Goal: Task Accomplishment & Management: Manage account settings

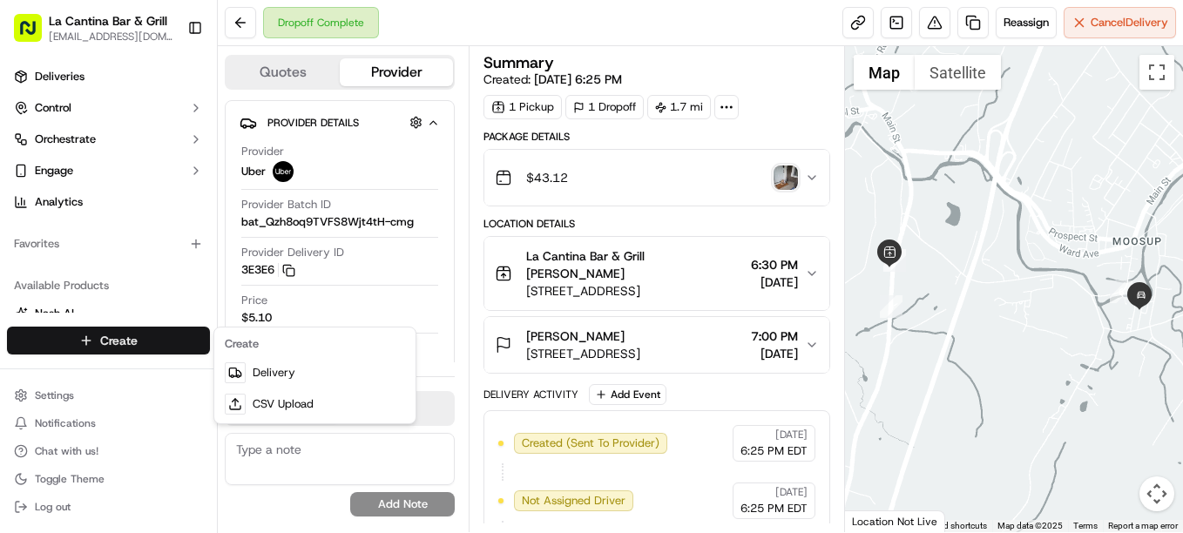
click at [284, 378] on link "Delivery" at bounding box center [315, 372] width 194 height 31
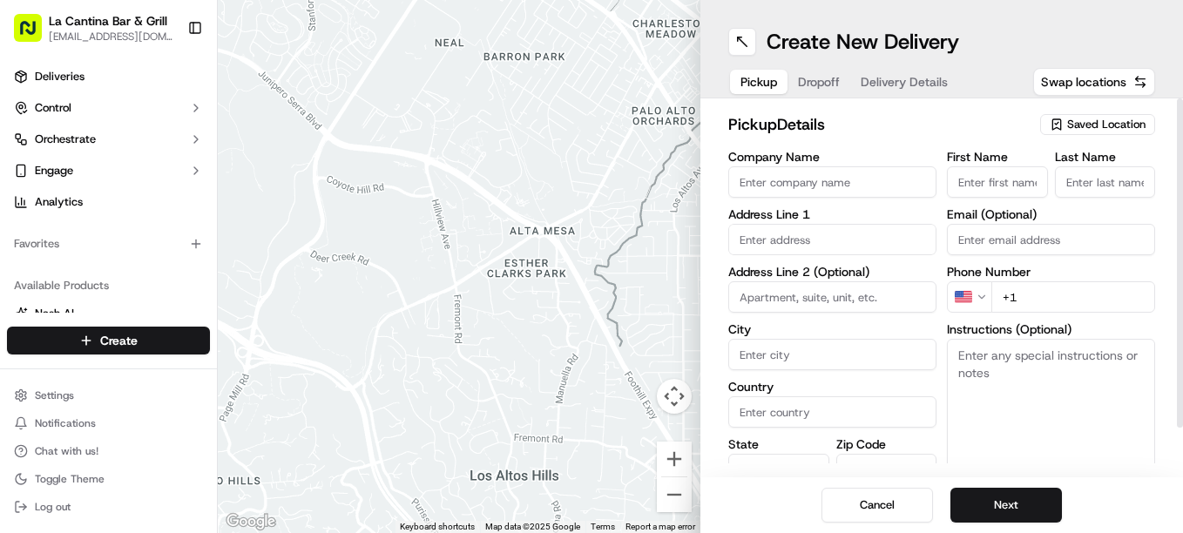
click at [1104, 134] on div "Saved Location" at bounding box center [1097, 124] width 115 height 21
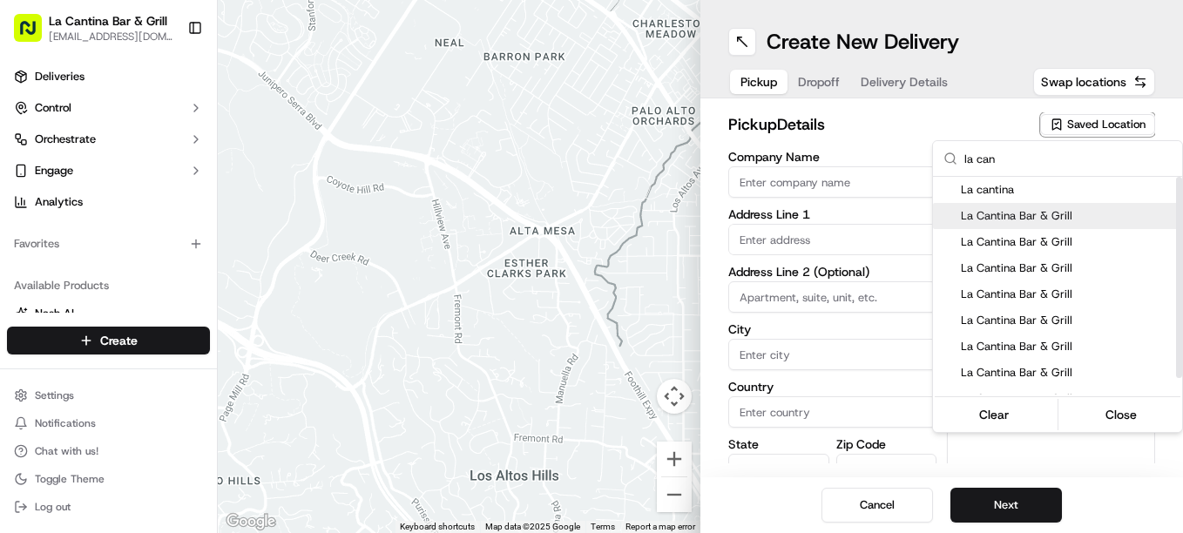
type input "la can"
click at [1047, 212] on span "La Cantina Bar & Grill" at bounding box center [1068, 216] width 214 height 16
type input "La Cantina Bar & Grill"
type input "123 Norwich Rd"
type input "Plainfield"
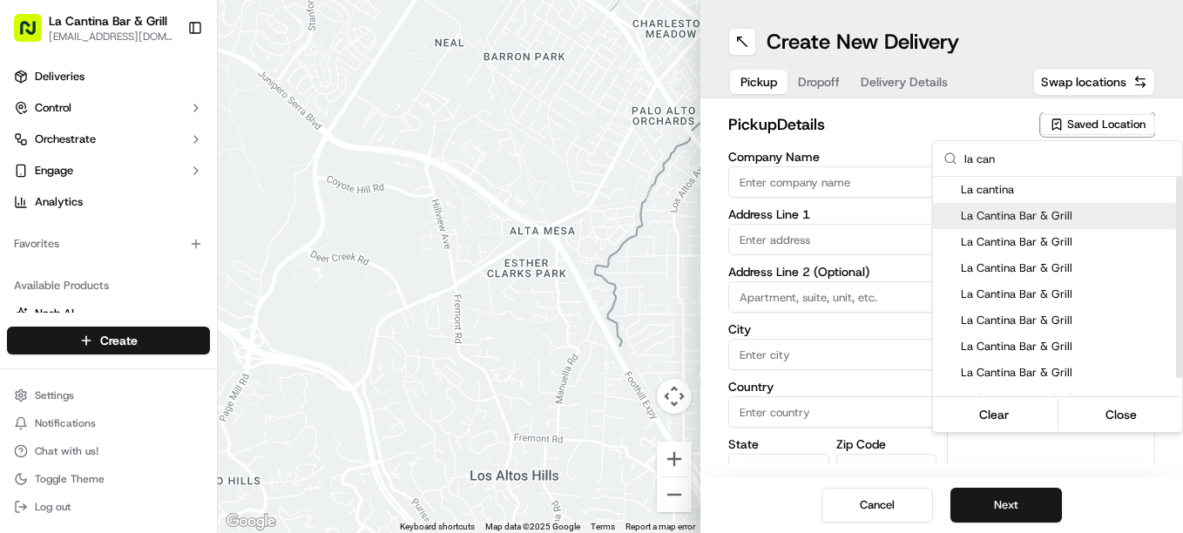
type input "US"
type input "CT"
type input "06374"
type input "David"
type input "Gamboa"
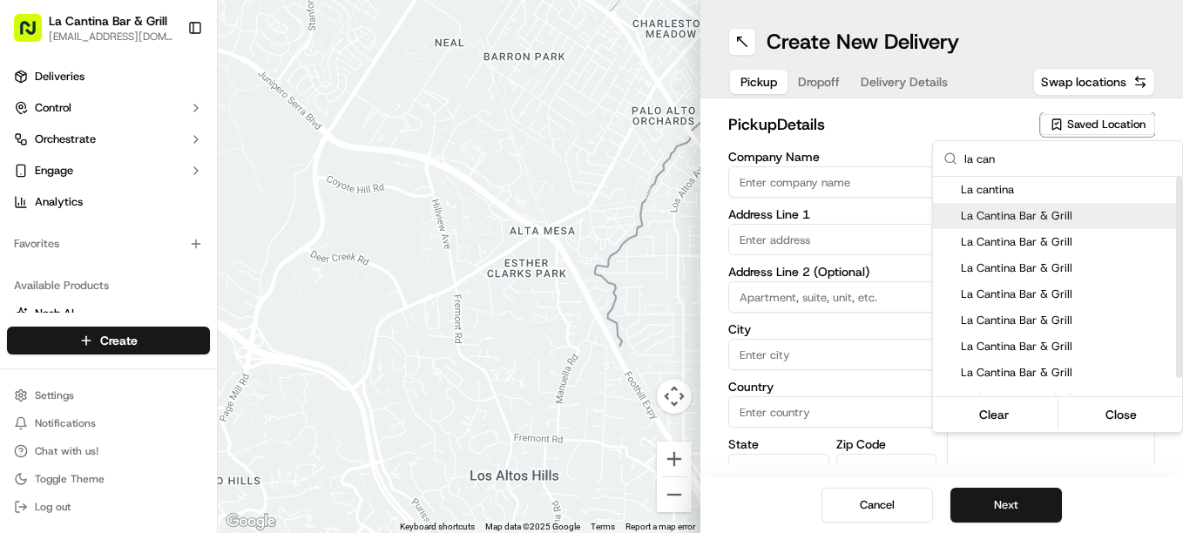
type input "+1 860 317 1117"
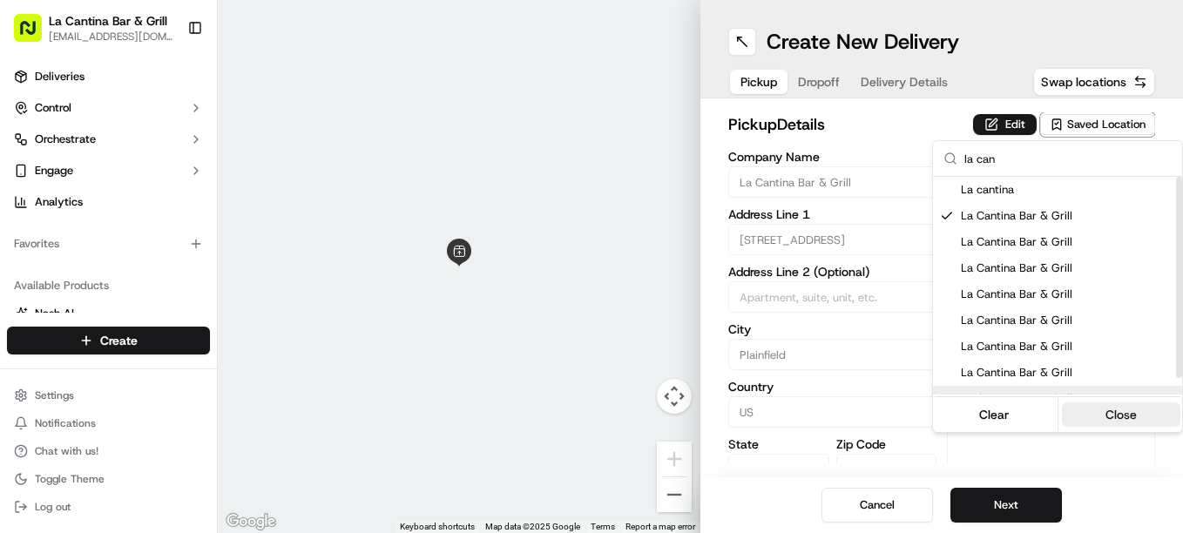
click at [1113, 411] on button "Close" at bounding box center [1121, 415] width 119 height 24
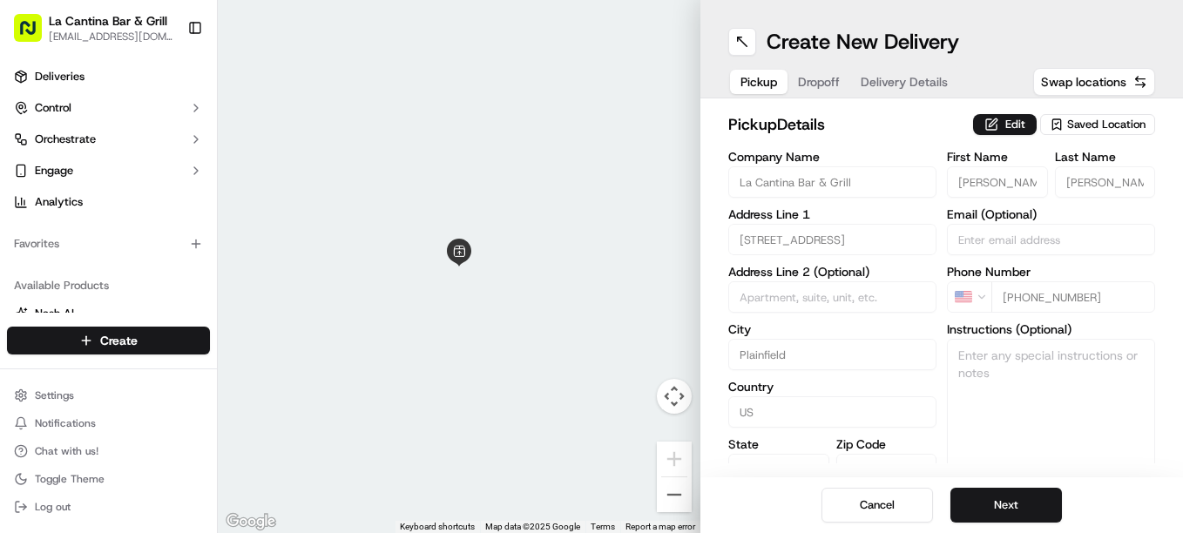
drag, startPoint x: 1038, startPoint y: 504, endPoint x: 1039, endPoint y: 470, distance: 34.9
click at [1039, 504] on button "Next" at bounding box center [1007, 505] width 112 height 35
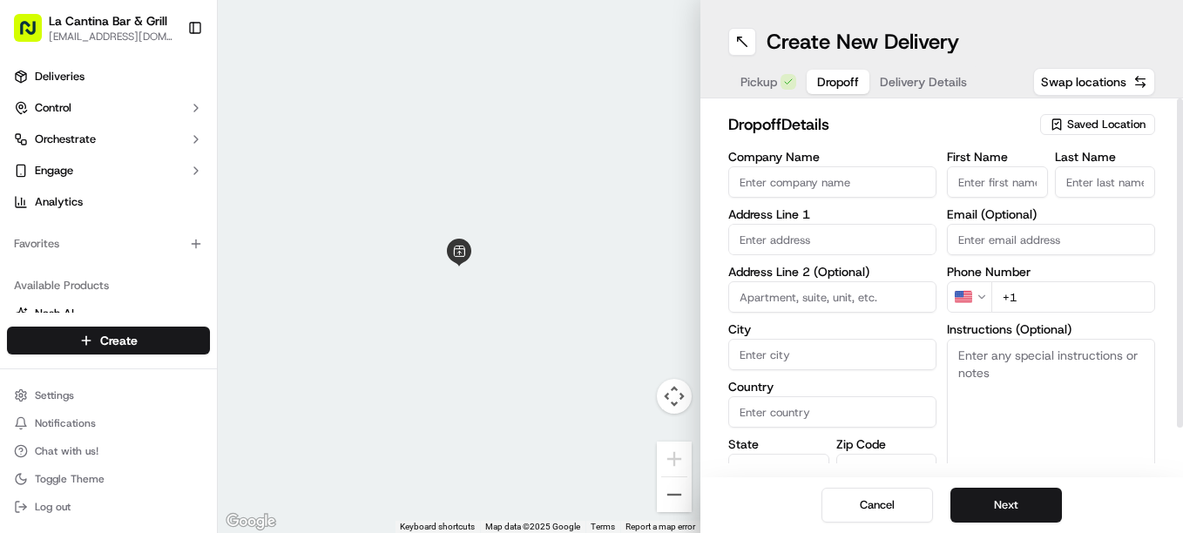
click at [1030, 174] on input "First Name" at bounding box center [997, 181] width 101 height 31
type input "Krista"
type input "27 Pickett Road"
type input "Plainfield"
type input "United States"
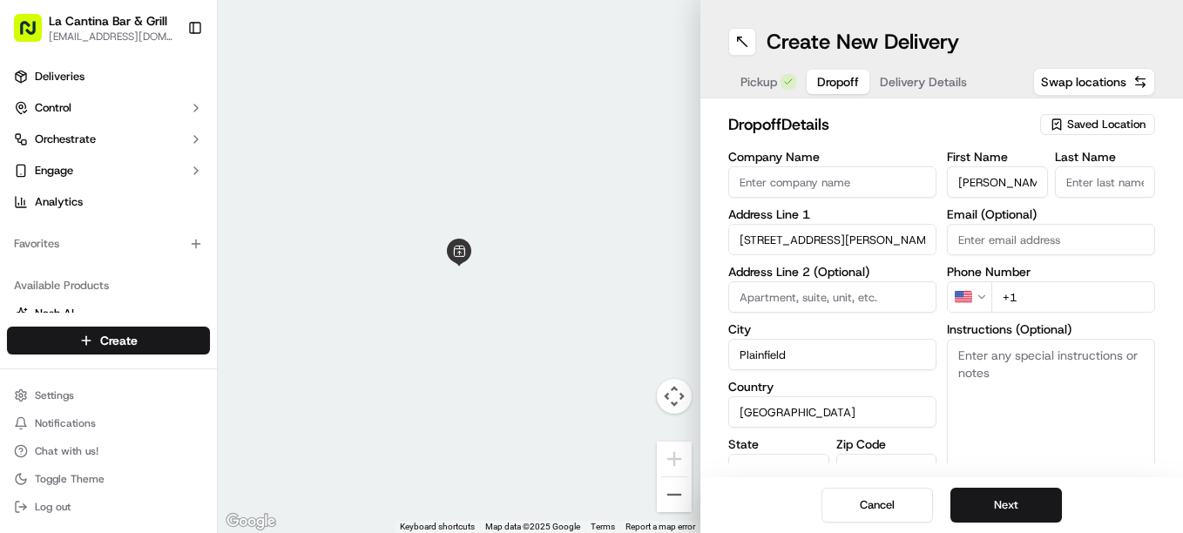
type input "CT"
type input "06374"
type input "Foley"
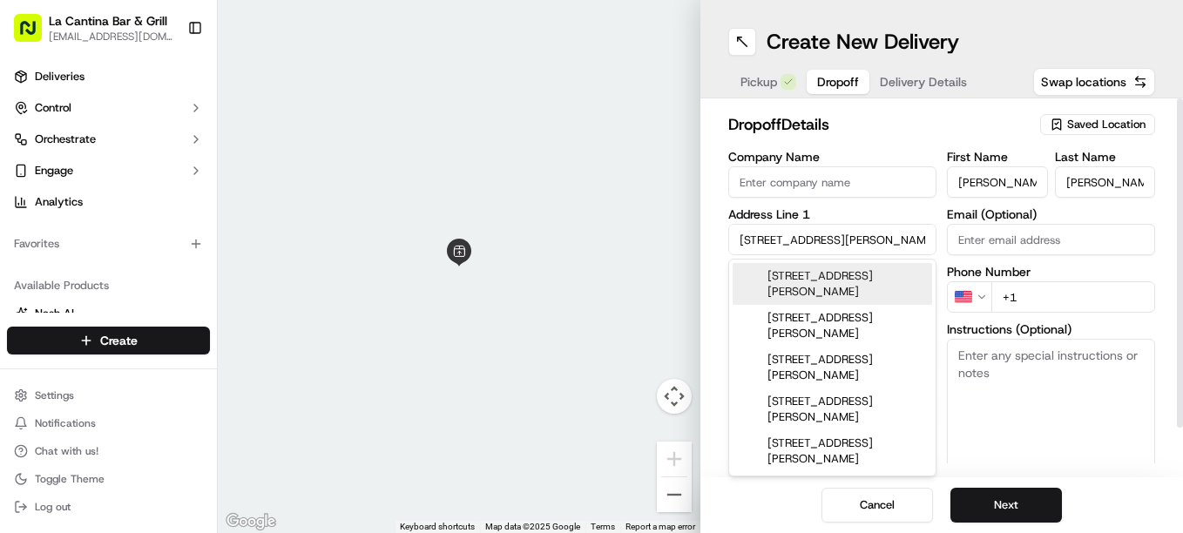
click at [877, 270] on div "27 Pickett Road, Plainfield, CT" at bounding box center [833, 284] width 200 height 42
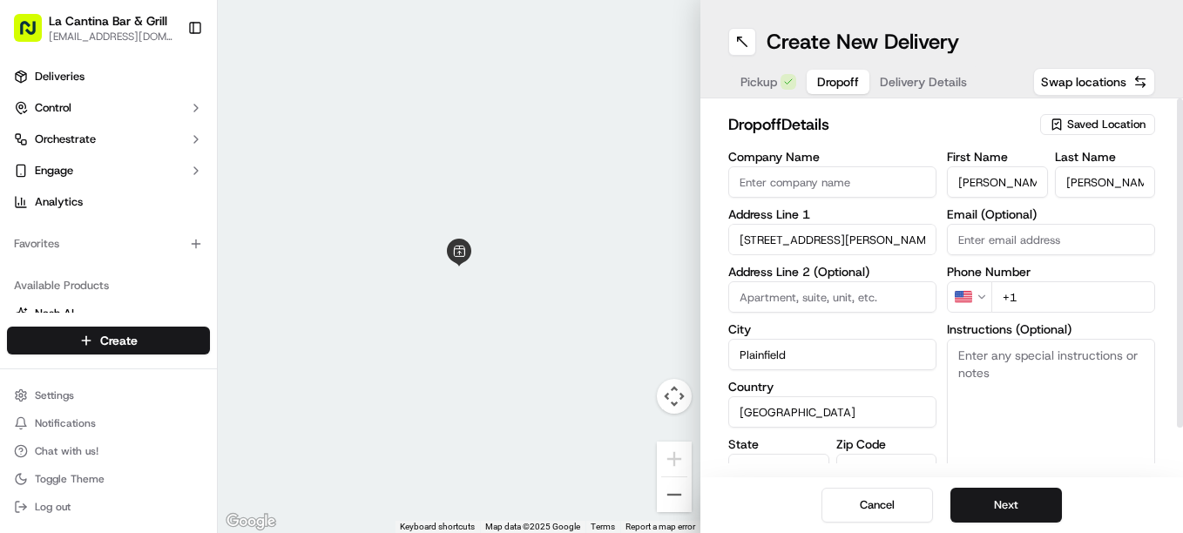
type input "27 Pickett Road"
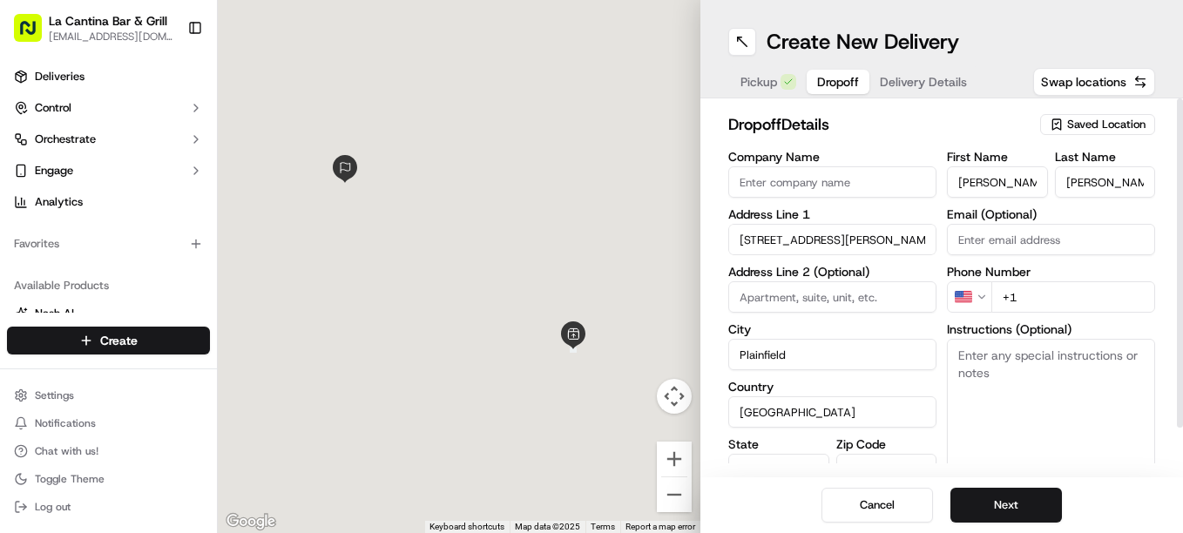
click at [1137, 297] on input "+1" at bounding box center [1073, 296] width 164 height 31
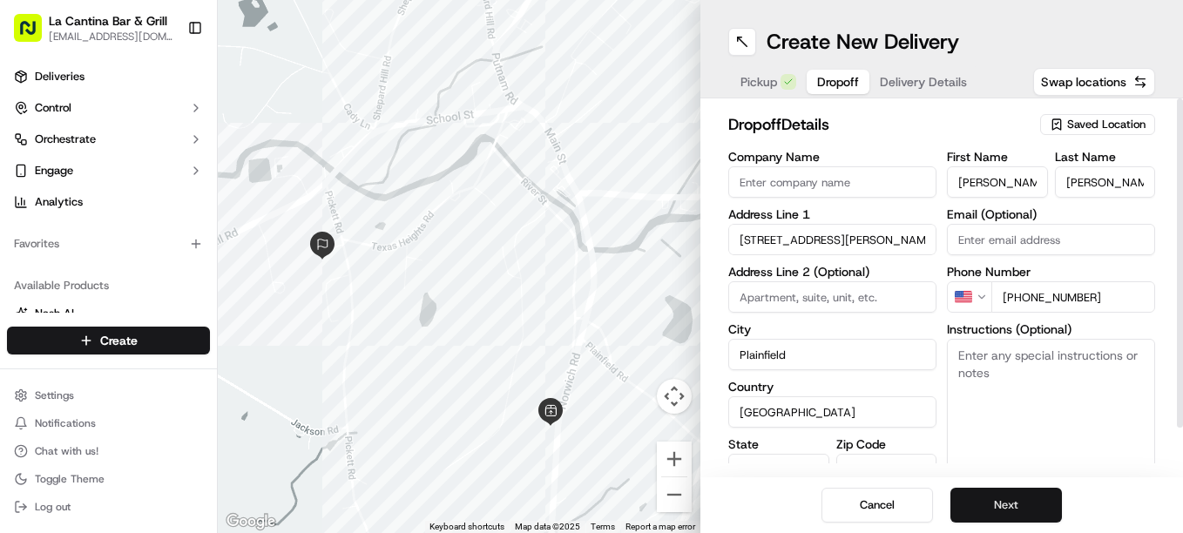
type input "+1 860 933 8212"
click at [1047, 509] on button "Next" at bounding box center [1007, 505] width 112 height 35
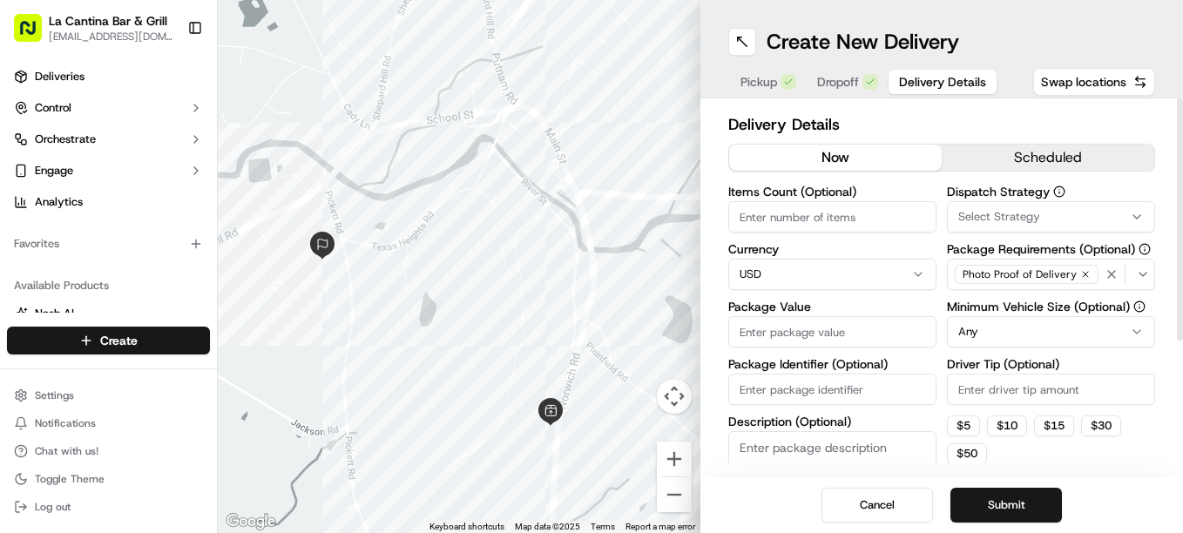
click at [1015, 379] on input "Driver Tip (Optional)" at bounding box center [1051, 389] width 208 height 31
type input "11.63"
click at [893, 343] on input "Package Value" at bounding box center [832, 331] width 208 height 31
type input "84.95"
click at [1047, 506] on button "Submit" at bounding box center [1007, 505] width 112 height 35
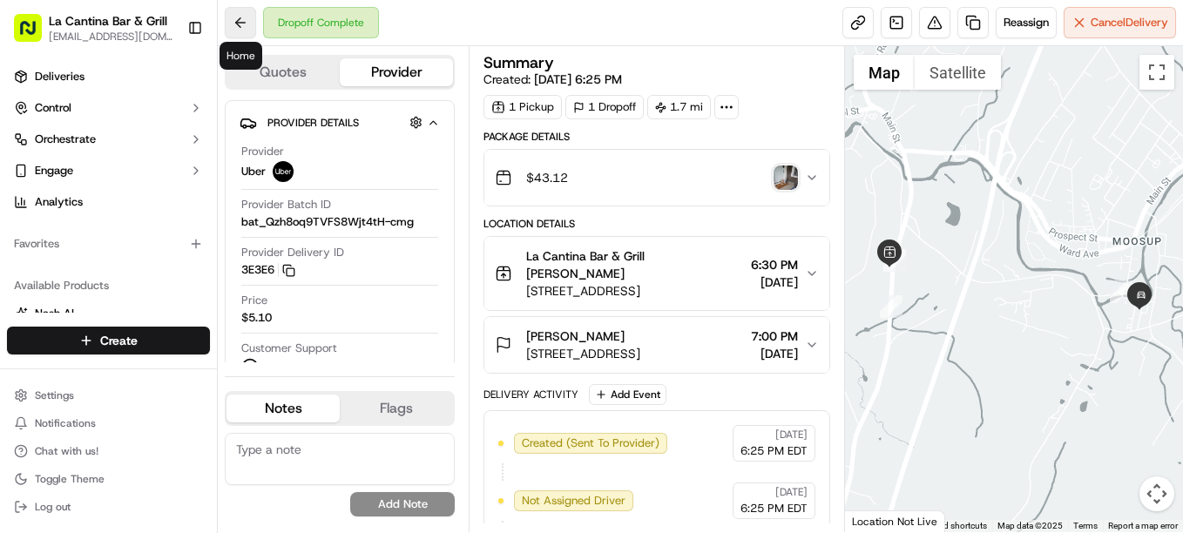
click at [233, 25] on button at bounding box center [240, 22] width 31 height 31
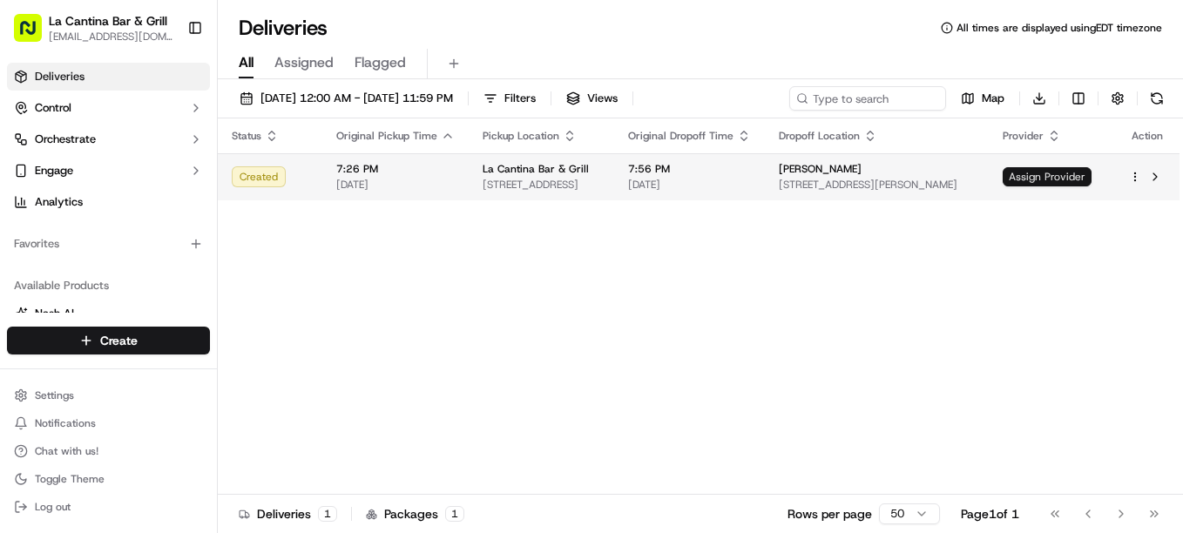
click at [1034, 175] on span "Assign Provider" at bounding box center [1047, 176] width 89 height 19
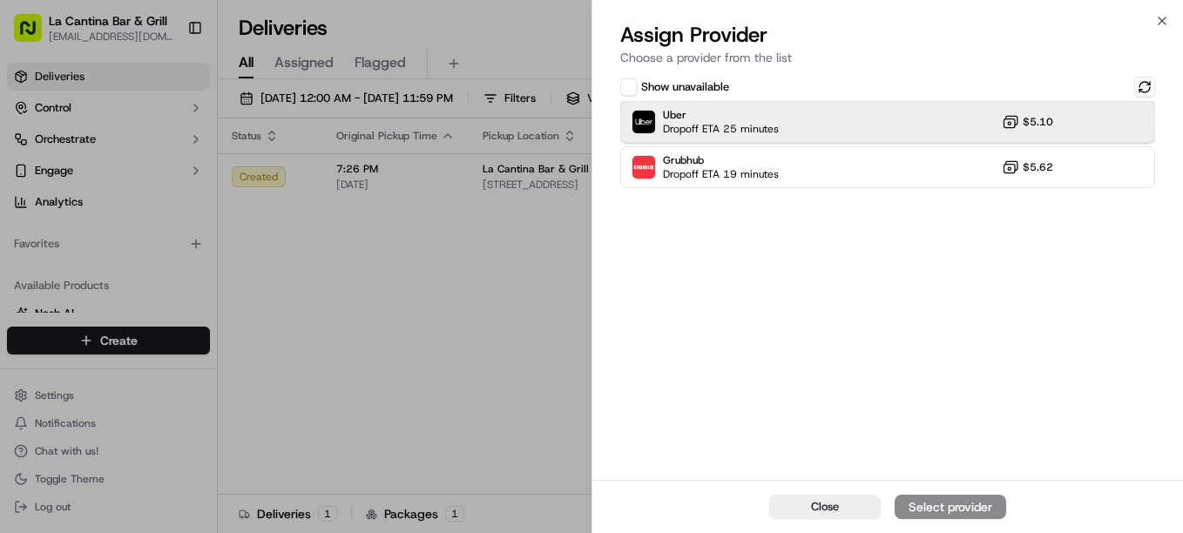
click at [849, 117] on div "Uber Dropoff ETA 25 minutes $5.10" at bounding box center [887, 122] width 535 height 42
drag, startPoint x: 983, startPoint y: 506, endPoint x: 886, endPoint y: 481, distance: 100.0
click at [982, 505] on div "Assign Provider" at bounding box center [950, 506] width 85 height 17
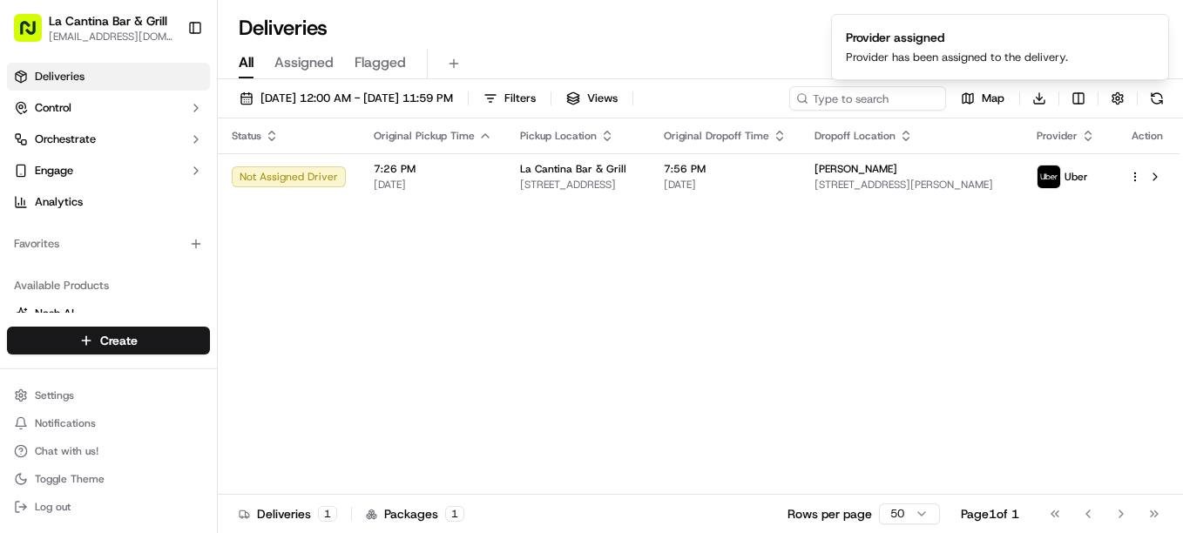
drag, startPoint x: 362, startPoint y: 349, endPoint x: 215, endPoint y: 352, distance: 146.4
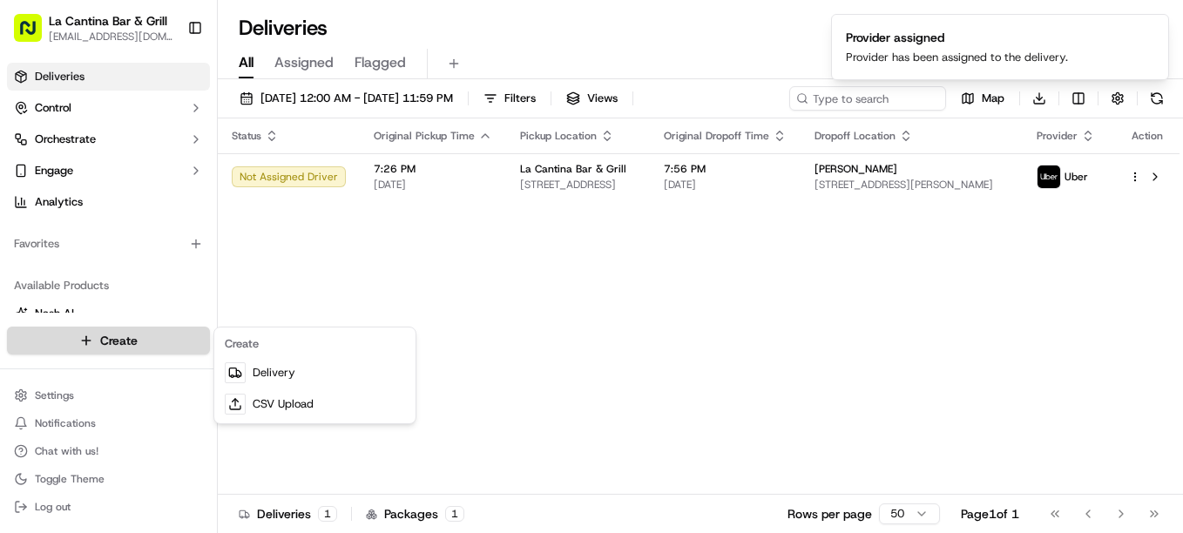
click at [194, 351] on html "La Cantina Bar & Grill lacantinabargrill@gmail.com Toggle Sidebar Deliveries Co…" at bounding box center [591, 266] width 1183 height 533
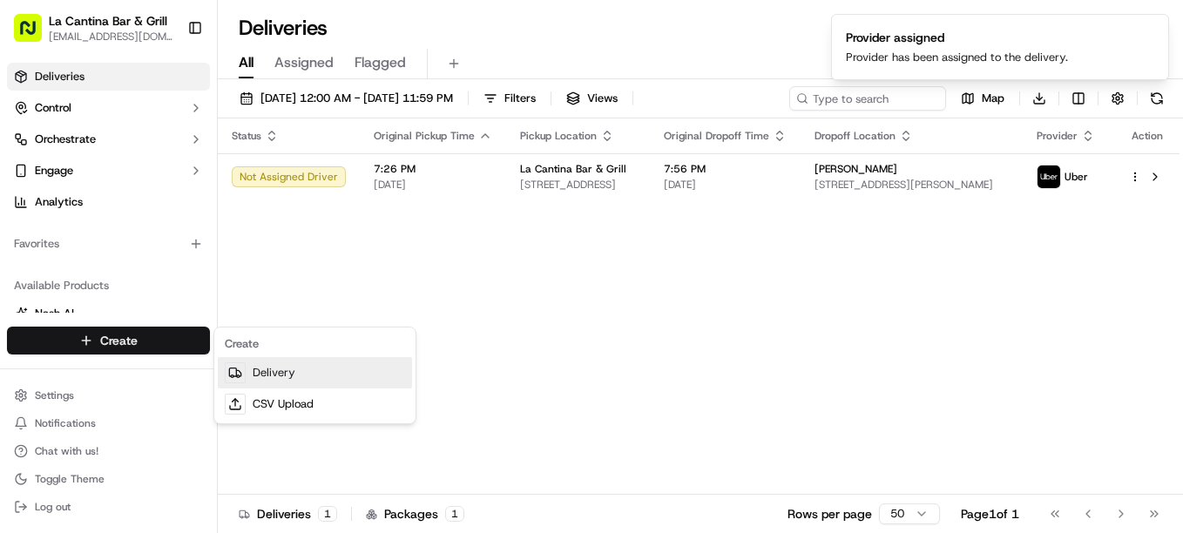
click at [267, 376] on link "Delivery" at bounding box center [315, 372] width 194 height 31
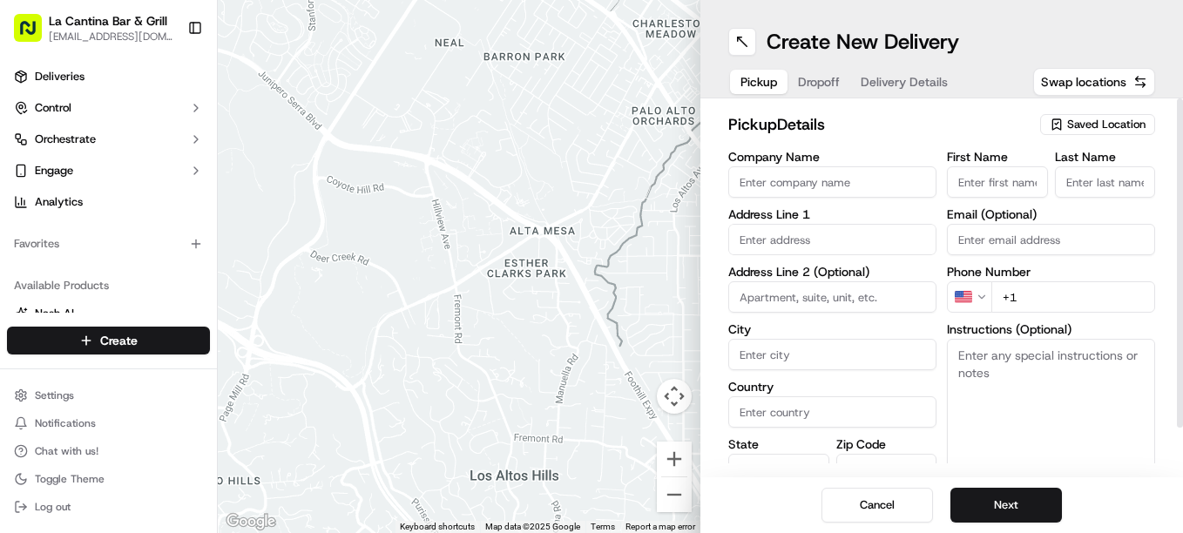
click at [1093, 123] on span "Saved Location" at bounding box center [1106, 125] width 78 height 16
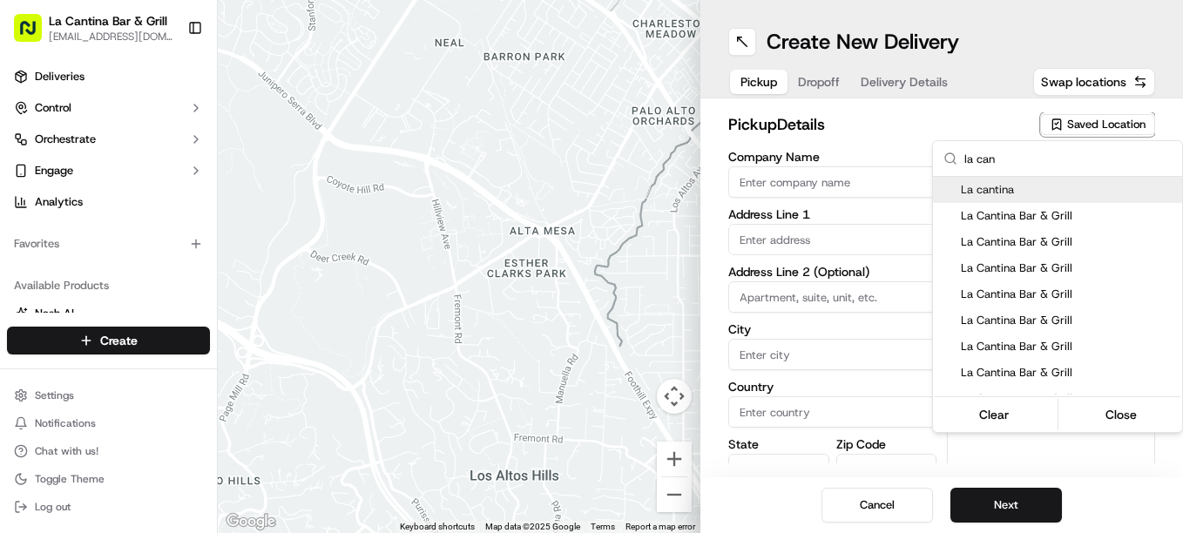
type input "la can"
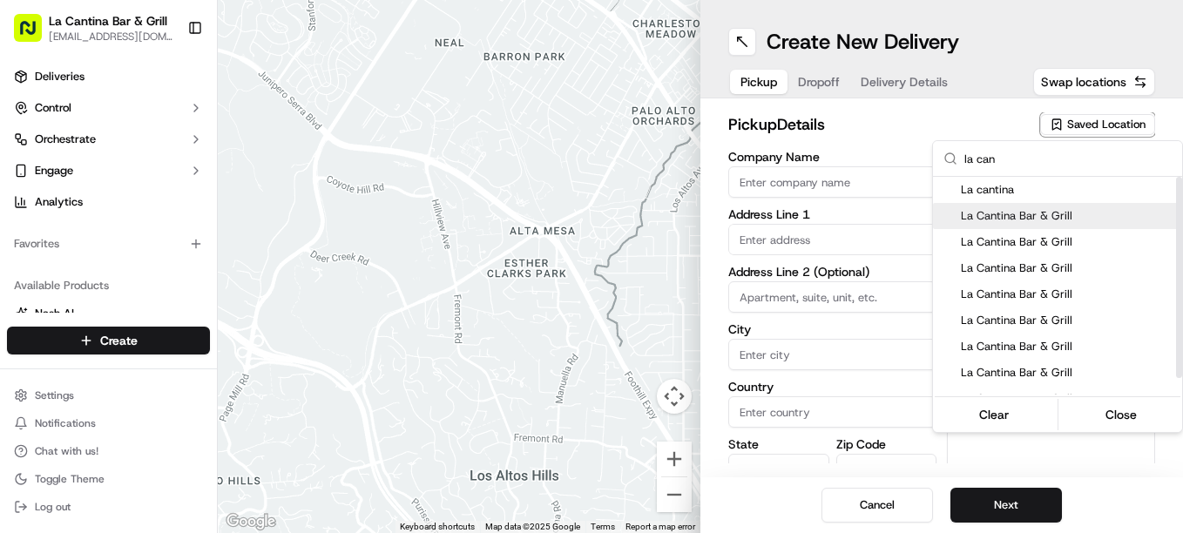
click at [1065, 221] on span "La Cantina Bar & Grill" at bounding box center [1068, 216] width 214 height 16
type input "La Cantina Bar & Grill"
type input "123 Norwich Rd"
type input "Plainfield"
type input "US"
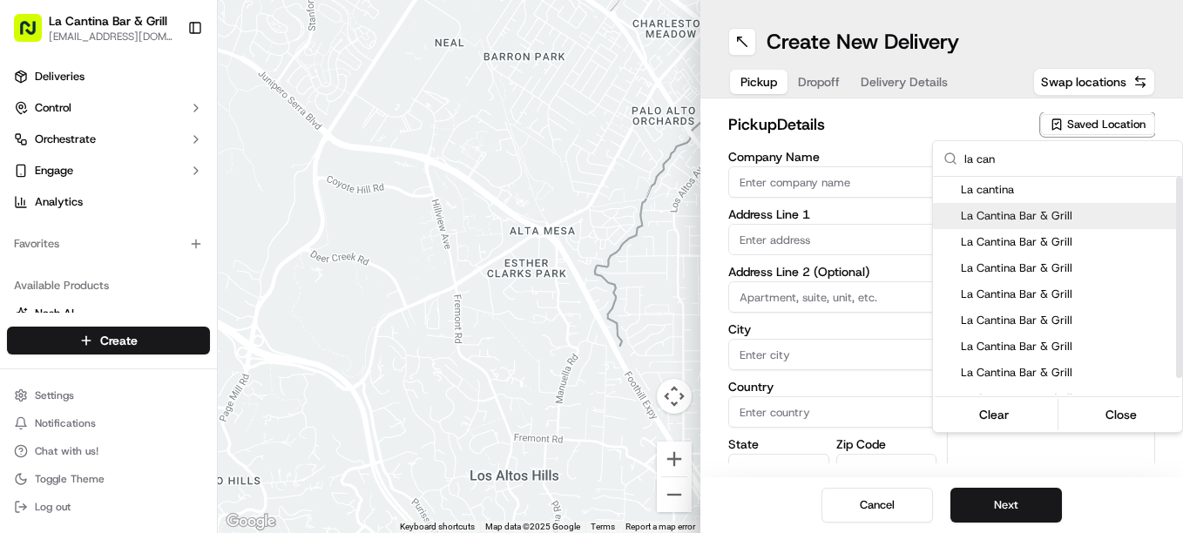
type input "CT"
type input "06374"
type input "David"
type input "Gamboa"
type input "+1 860 317 1117"
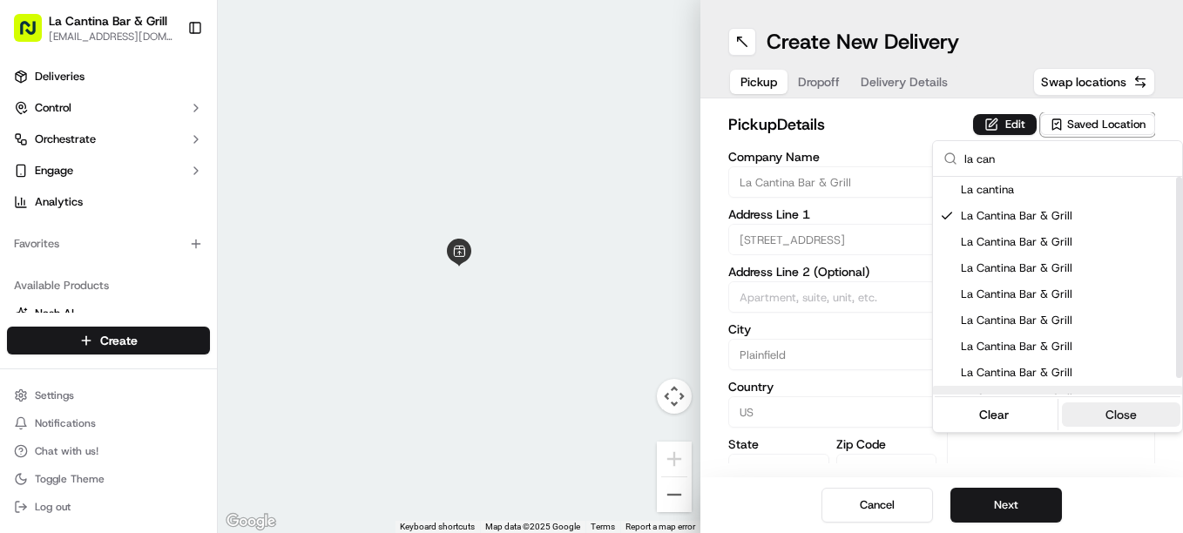
click at [1110, 409] on button "Close" at bounding box center [1121, 415] width 119 height 24
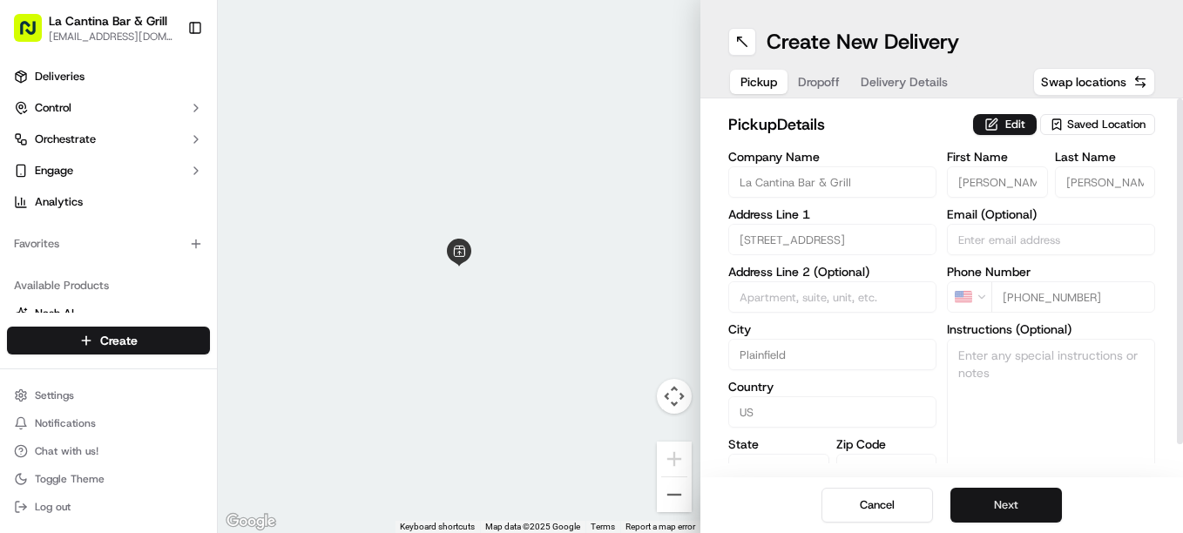
click at [1028, 507] on button "Next" at bounding box center [1007, 505] width 112 height 35
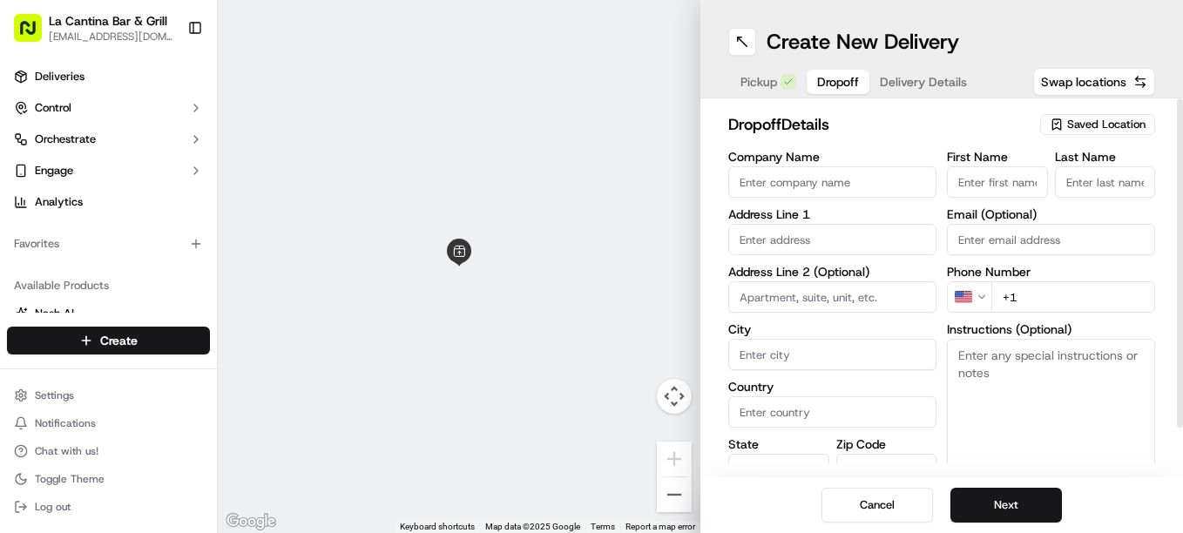
click at [990, 180] on input "First Name" at bounding box center [997, 181] width 101 height 31
type input "tim"
click at [1126, 172] on input "Last Name" at bounding box center [1105, 181] width 101 height 31
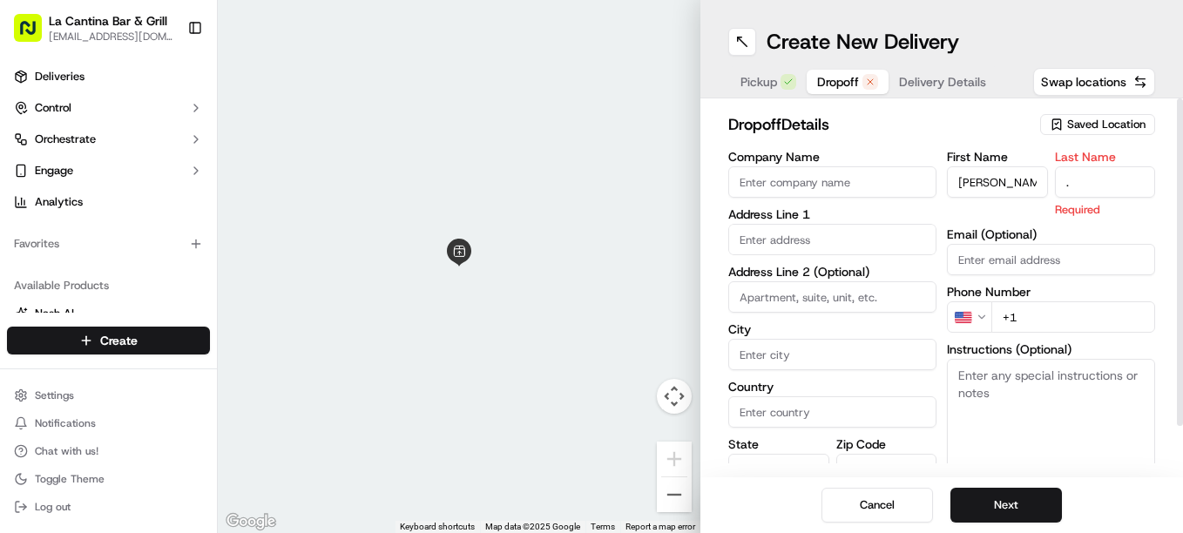
type input "."
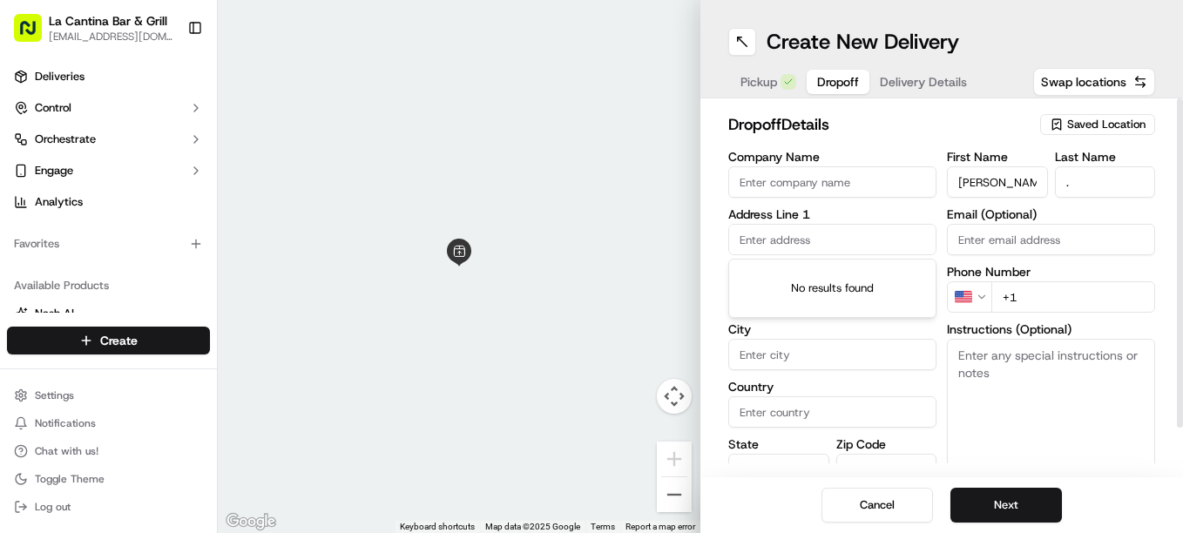
click at [880, 242] on input "text" at bounding box center [832, 239] width 208 height 31
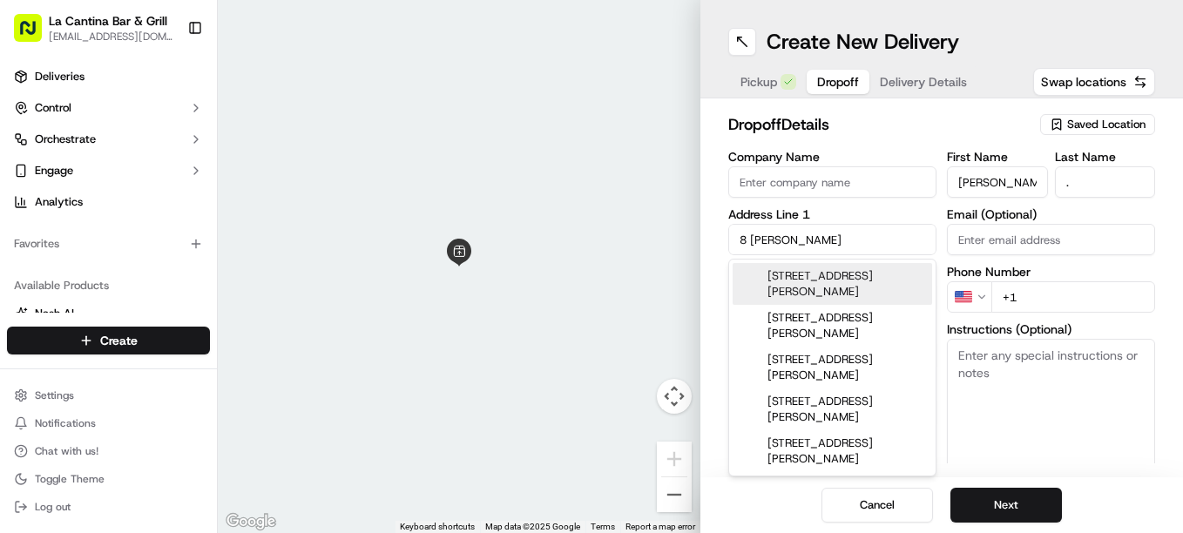
click at [883, 270] on div "8 Gorman Street, Moosup, CT" at bounding box center [833, 284] width 200 height 42
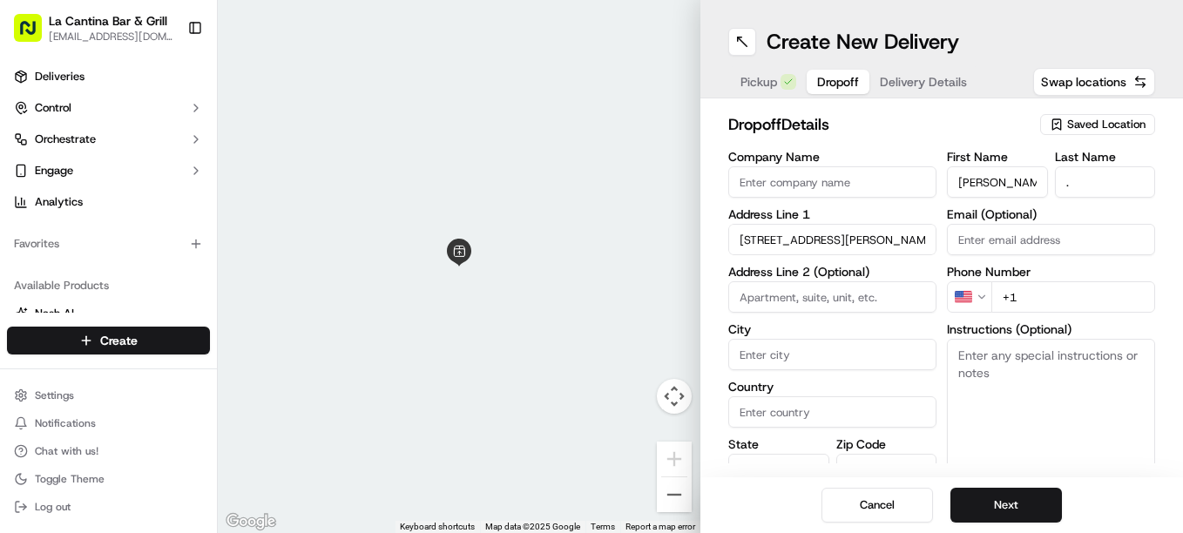
type input "8 Gorman St, Moosup, CT 06354, USA"
type input "Plainfield"
type input "United States"
type input "CT"
type input "06354"
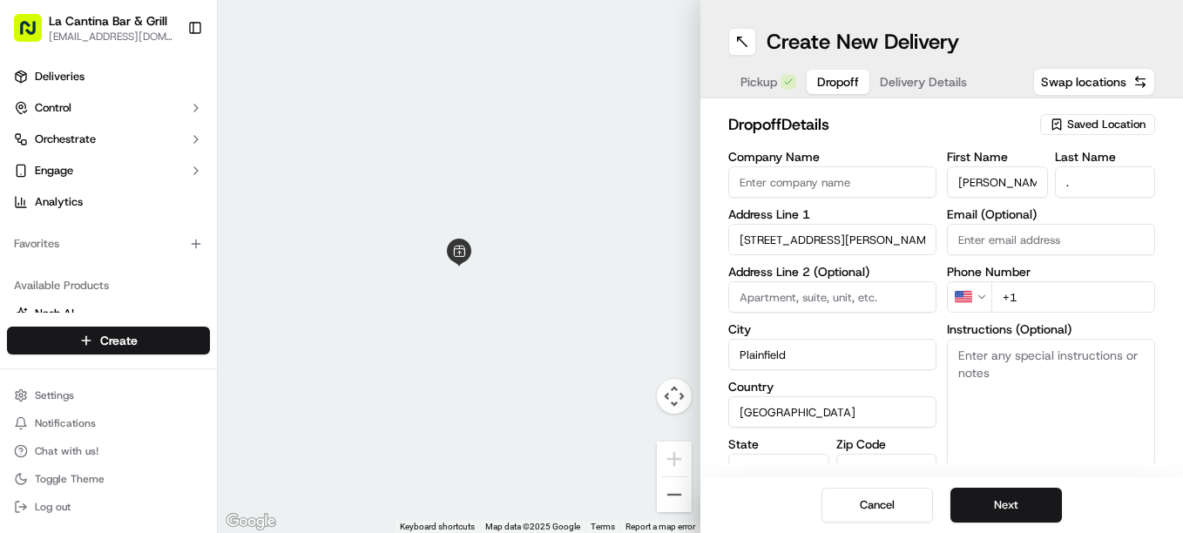
type input "8 Gorman Street"
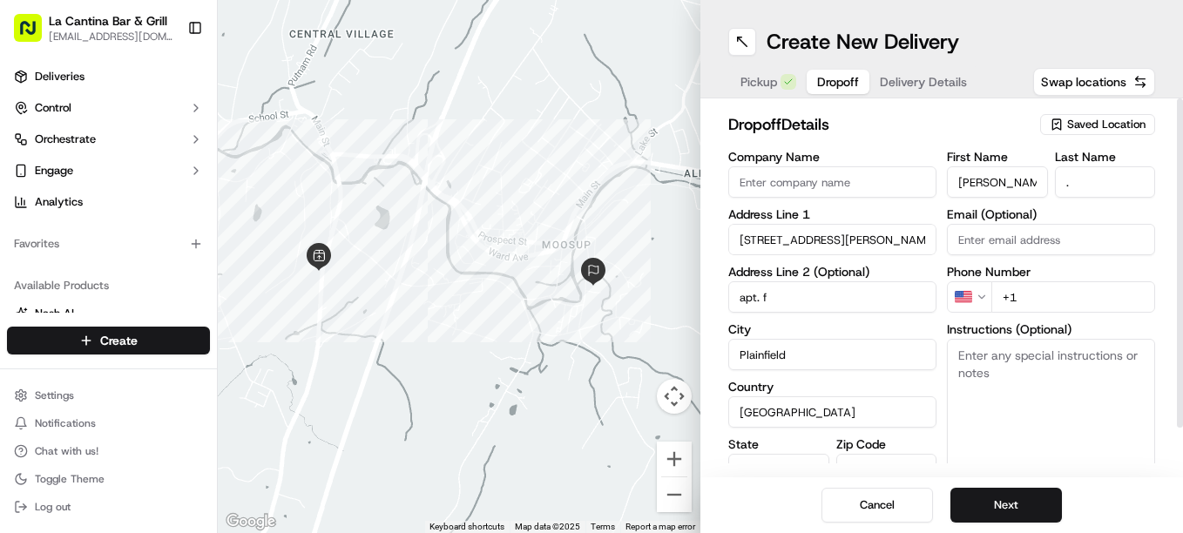
type input "apt. f"
click at [1035, 300] on input "+1" at bounding box center [1073, 296] width 164 height 31
type input "+1 860 367 3741"
click at [1036, 368] on textarea "Instructions (Optional)" at bounding box center [1051, 404] width 208 height 131
type textarea "PLEASE CALL UPON ARRIVAL"
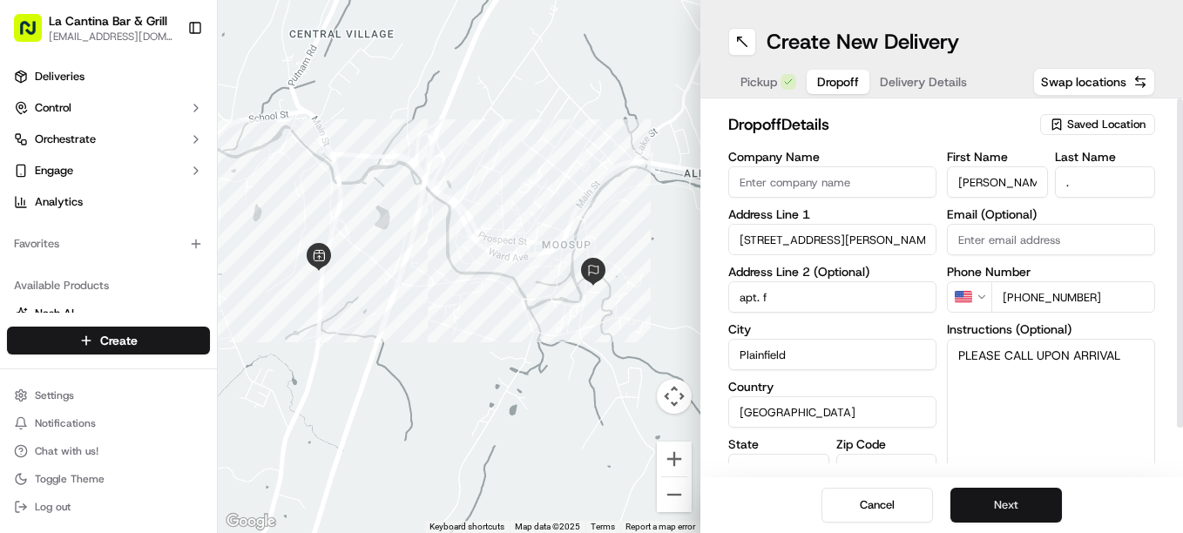
click at [1011, 520] on button "Next" at bounding box center [1007, 505] width 112 height 35
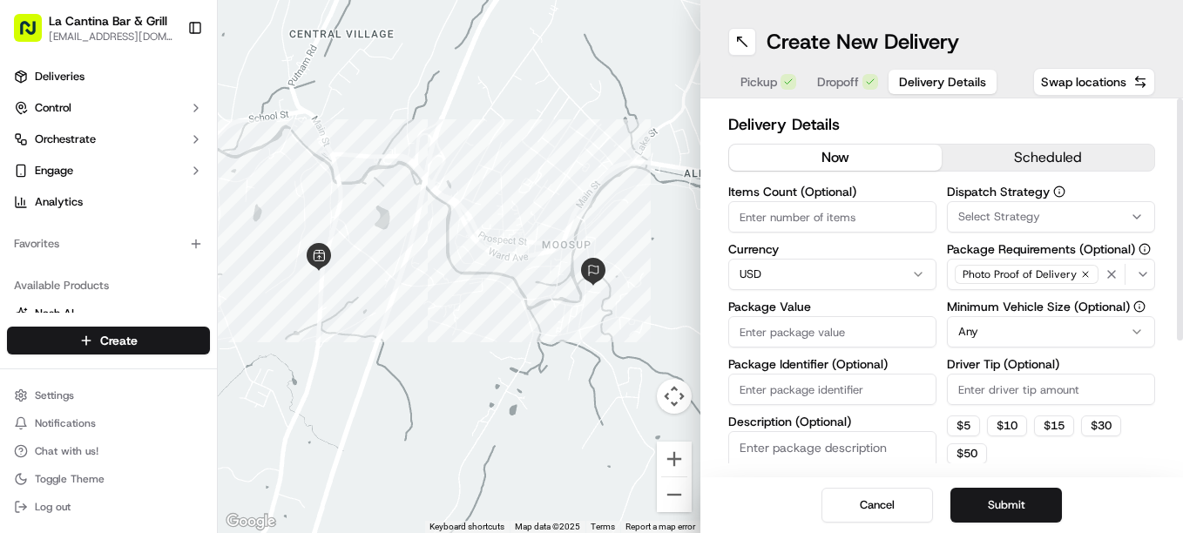
click at [987, 384] on input "Driver Tip (Optional)" at bounding box center [1051, 389] width 208 height 31
click at [830, 79] on span "Dropoff" at bounding box center [838, 81] width 42 height 17
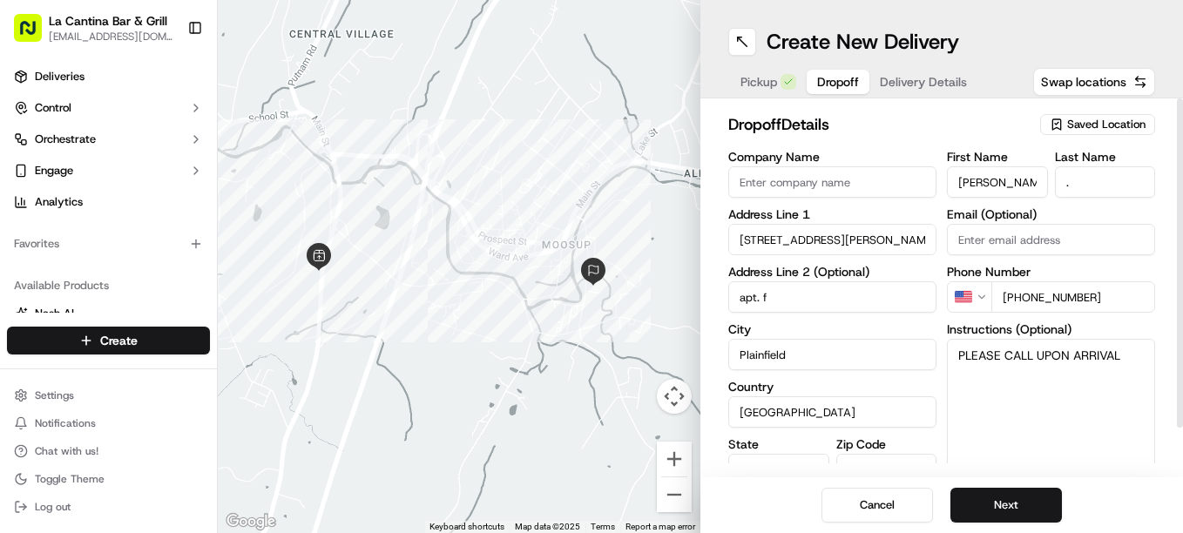
click at [1129, 360] on textarea "PLEASE CALL UPON ARRIVAL" at bounding box center [1051, 404] width 208 height 131
type textarea "PLEASE CALL UPON ARRIVAL cash tip"
click at [1021, 501] on button "Next" at bounding box center [1007, 505] width 112 height 35
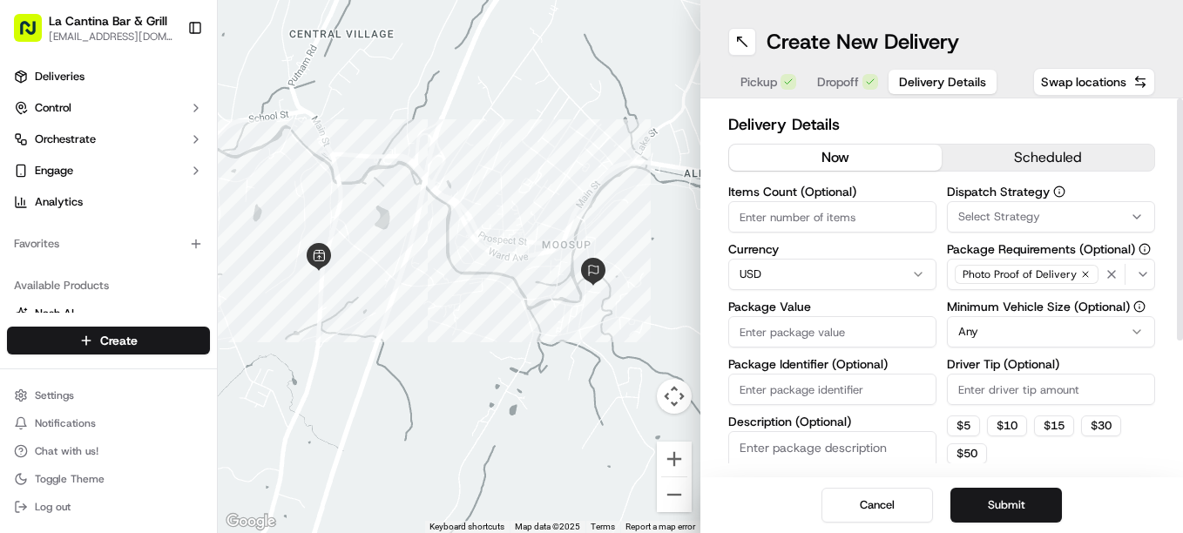
click at [1027, 394] on input "Driver Tip (Optional)" at bounding box center [1051, 389] width 208 height 31
click at [866, 343] on input "Package Value" at bounding box center [832, 331] width 208 height 31
type input "30.37"
click at [984, 494] on button "Submit" at bounding box center [1007, 505] width 112 height 35
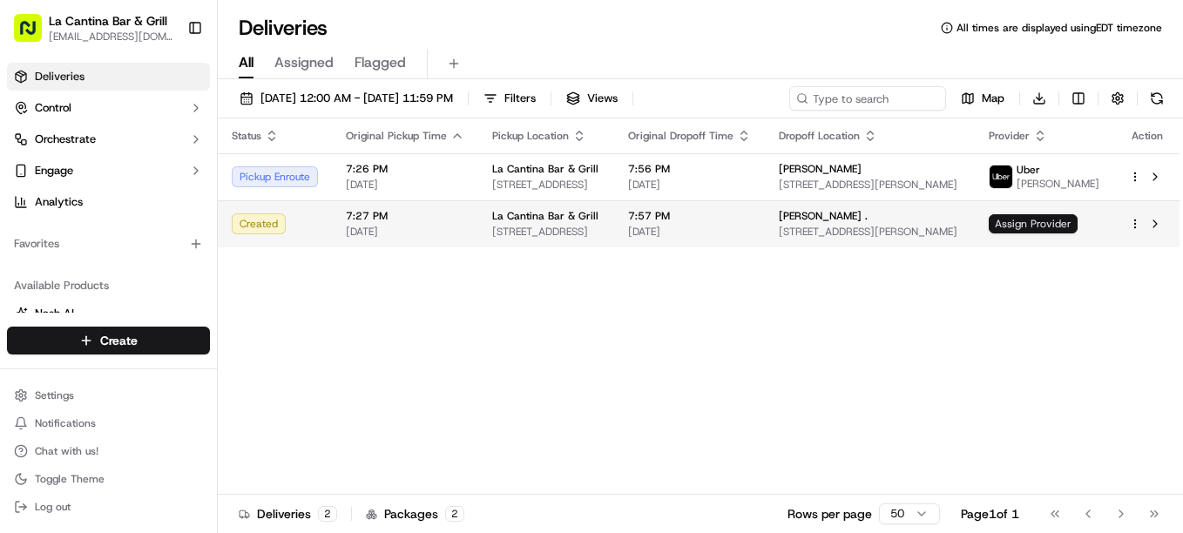
click at [1033, 222] on span "Assign Provider" at bounding box center [1033, 223] width 89 height 19
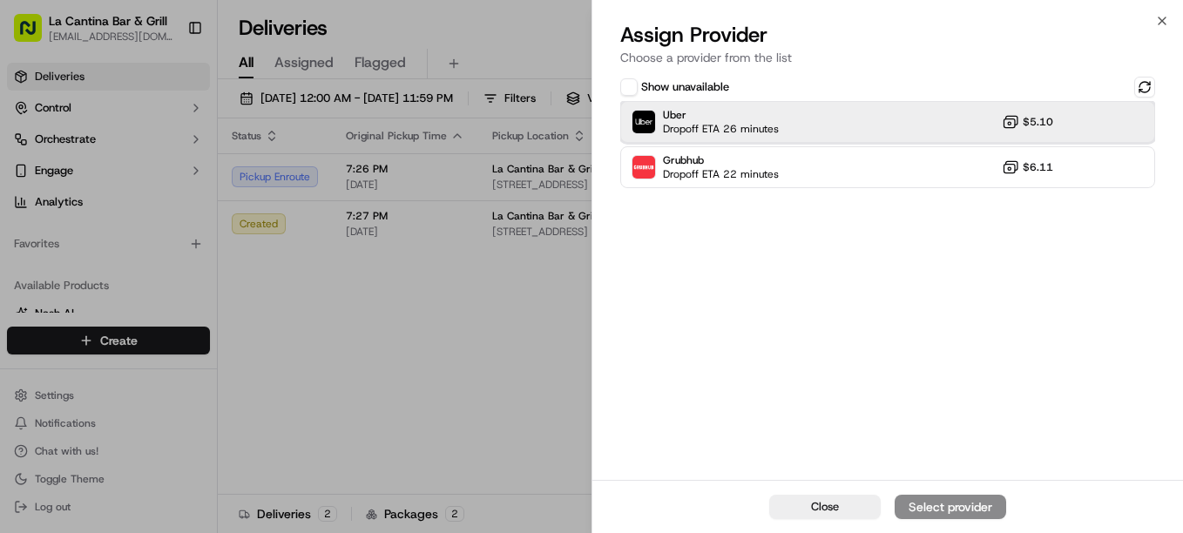
click at [890, 126] on div "Uber Dropoff ETA 26 minutes $5.10" at bounding box center [887, 122] width 535 height 42
click at [953, 511] on div "Assign Provider" at bounding box center [950, 506] width 85 height 17
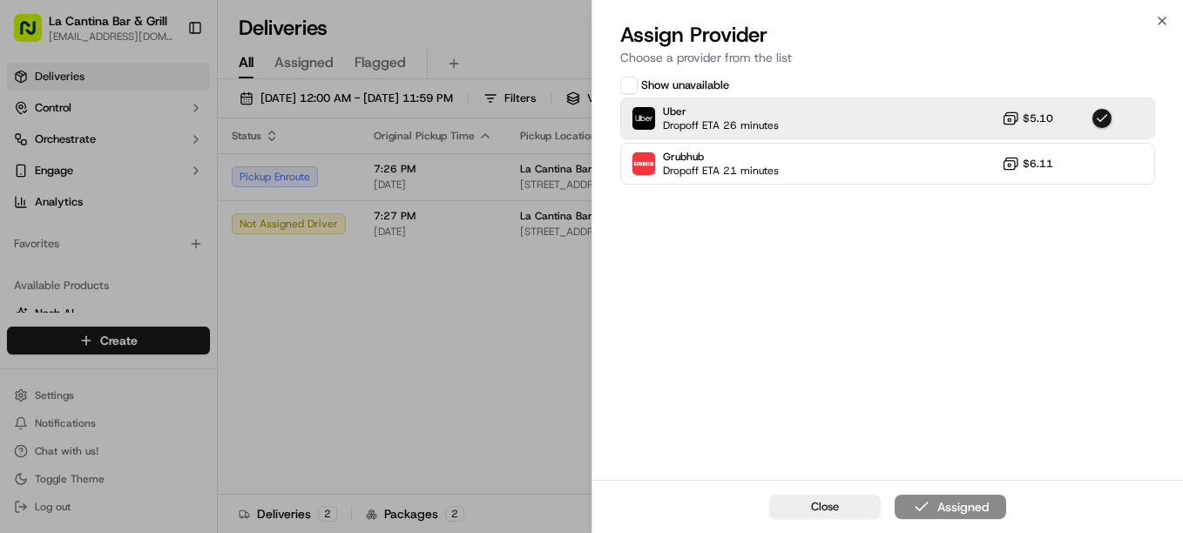
drag, startPoint x: 488, startPoint y: 360, endPoint x: 425, endPoint y: 365, distance: 62.9
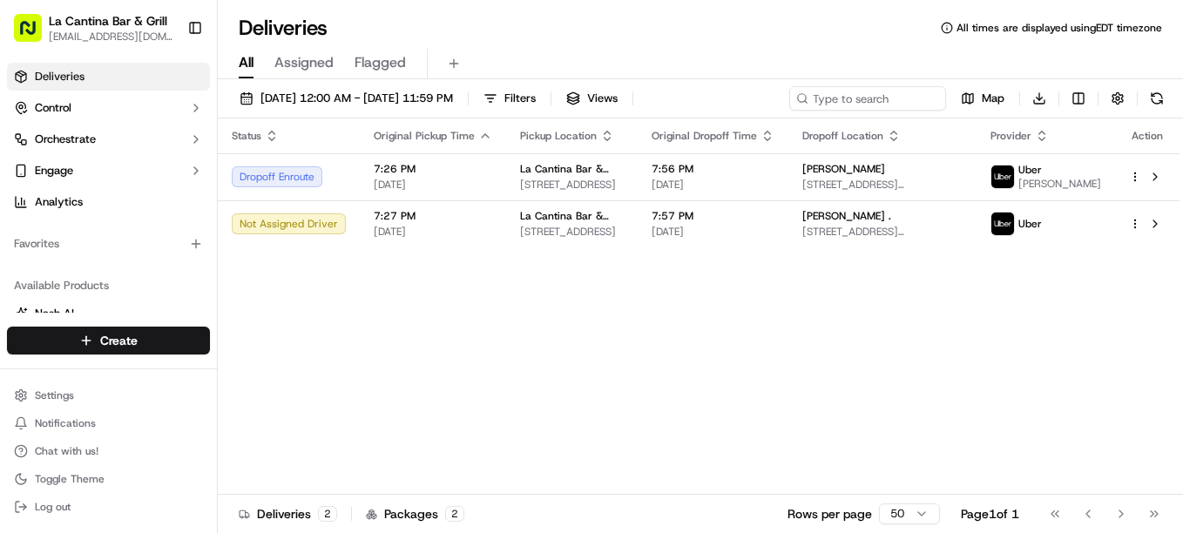
click at [470, 367] on div "Status Original Pickup Time Pickup Location Original Dropoff Time Dropoff Locat…" at bounding box center [699, 306] width 962 height 376
drag, startPoint x: 0, startPoint y: 0, endPoint x: 408, endPoint y: 381, distance: 557.9
click at [408, 381] on div "Status Original Pickup Time Pickup Location Original Dropoff Time Dropoff Locat…" at bounding box center [699, 306] width 962 height 376
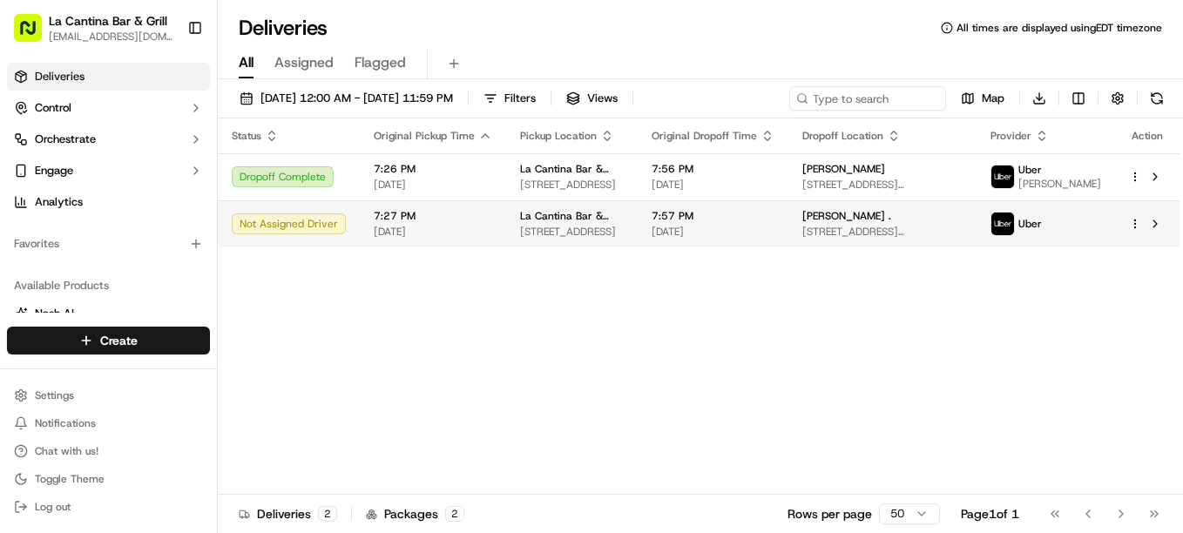
click at [1042, 233] on div "Uber" at bounding box center [1016, 224] width 51 height 24
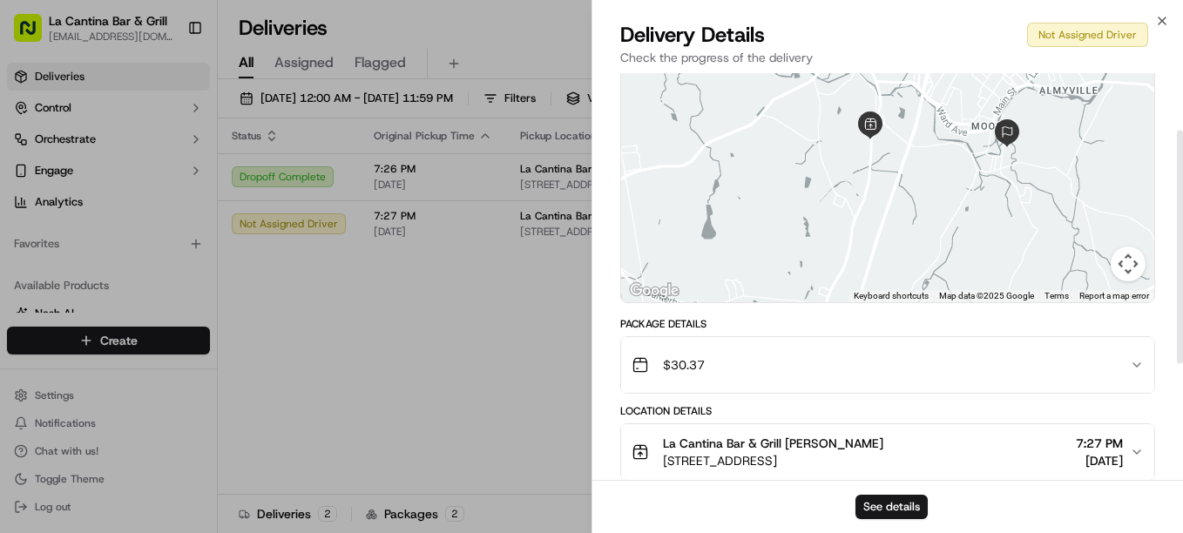
scroll to position [87, 0]
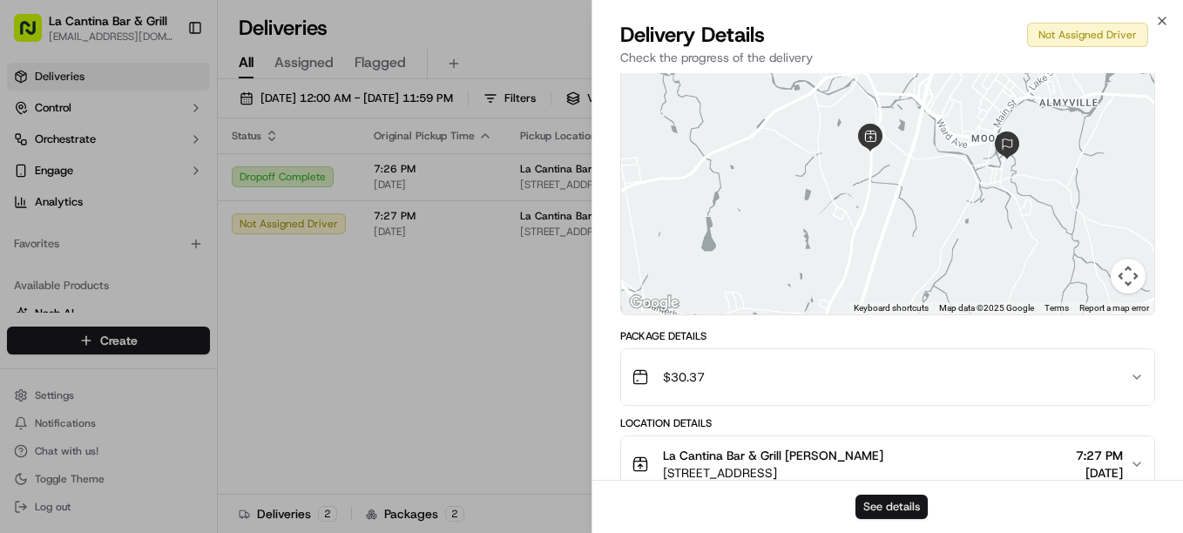
click at [917, 505] on button "See details" at bounding box center [892, 507] width 72 height 24
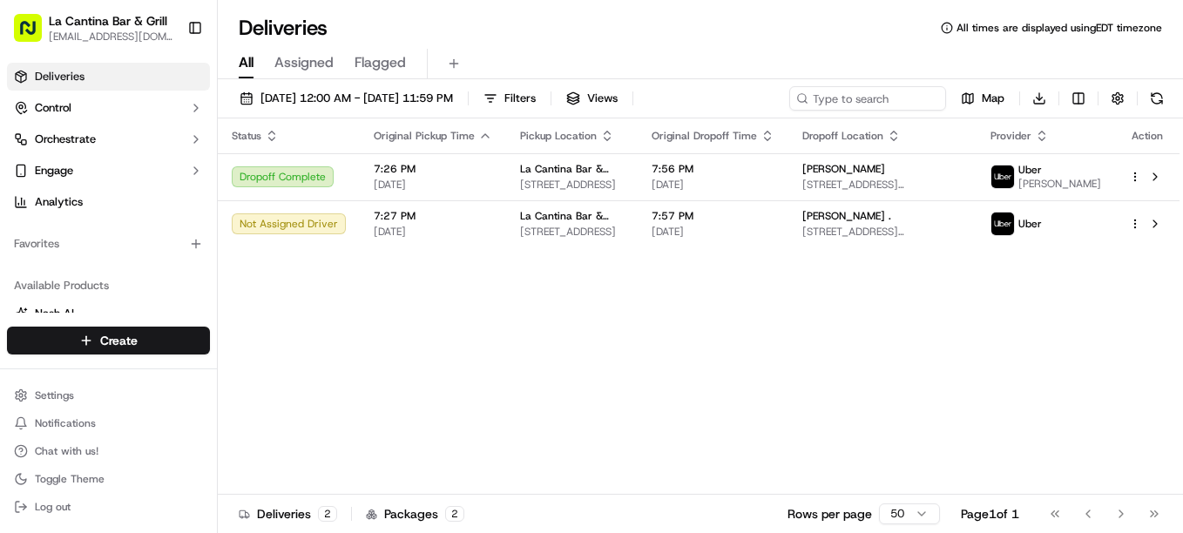
click at [547, 450] on div "Status Original Pickup Time Pickup Location Original Dropoff Time Dropoff Locat…" at bounding box center [699, 306] width 962 height 376
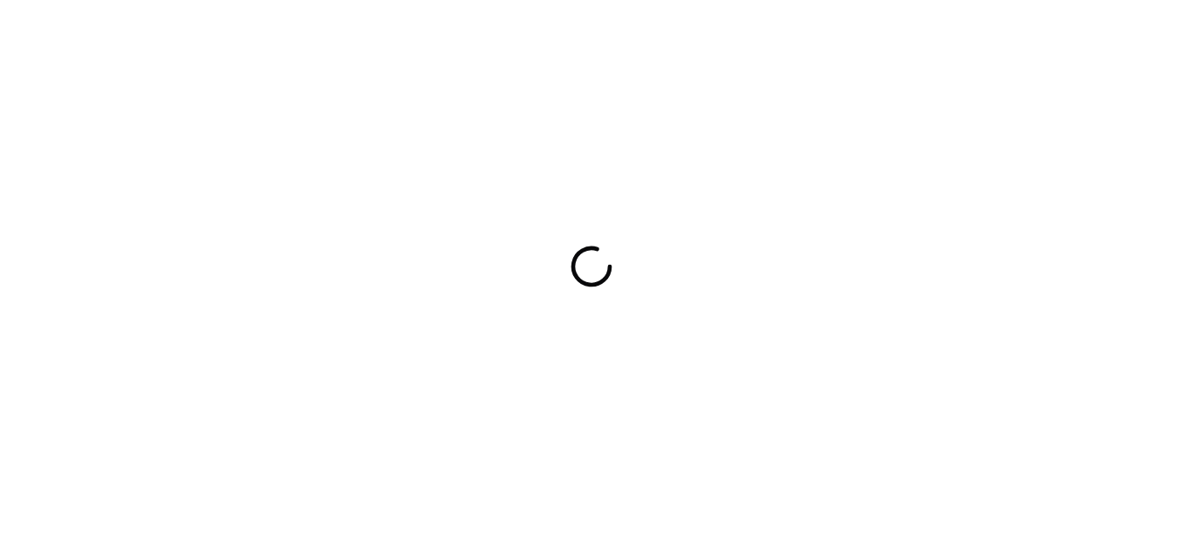
drag, startPoint x: 0, startPoint y: 0, endPoint x: 294, endPoint y: 276, distance: 403.7
click at [294, 276] on div at bounding box center [591, 266] width 1183 height 533
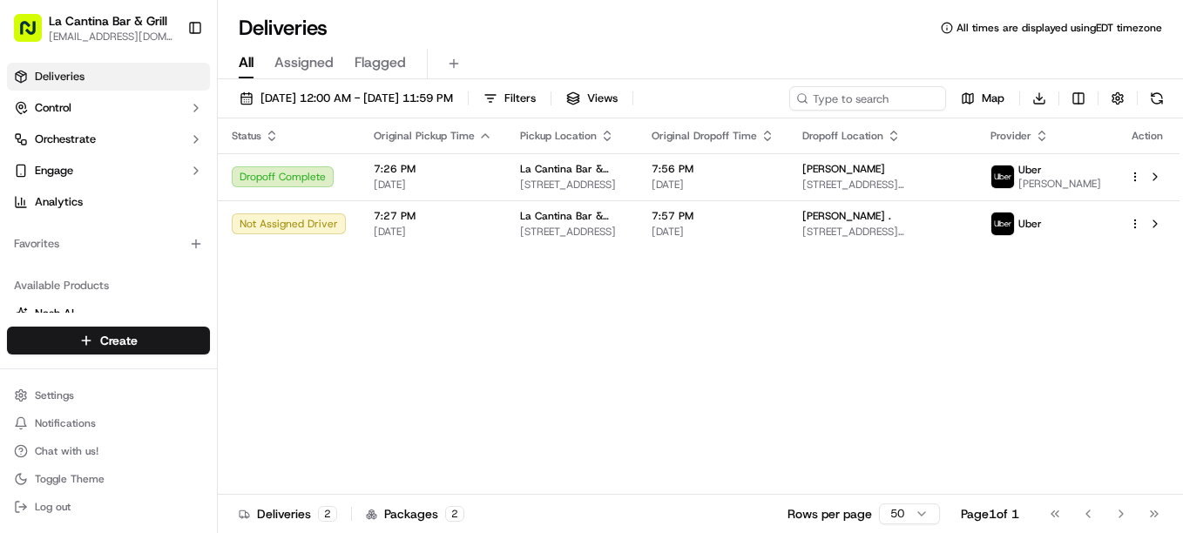
click at [585, 311] on div "Status Original Pickup Time Pickup Location Original Dropoff Time Dropoff Locat…" at bounding box center [699, 306] width 962 height 376
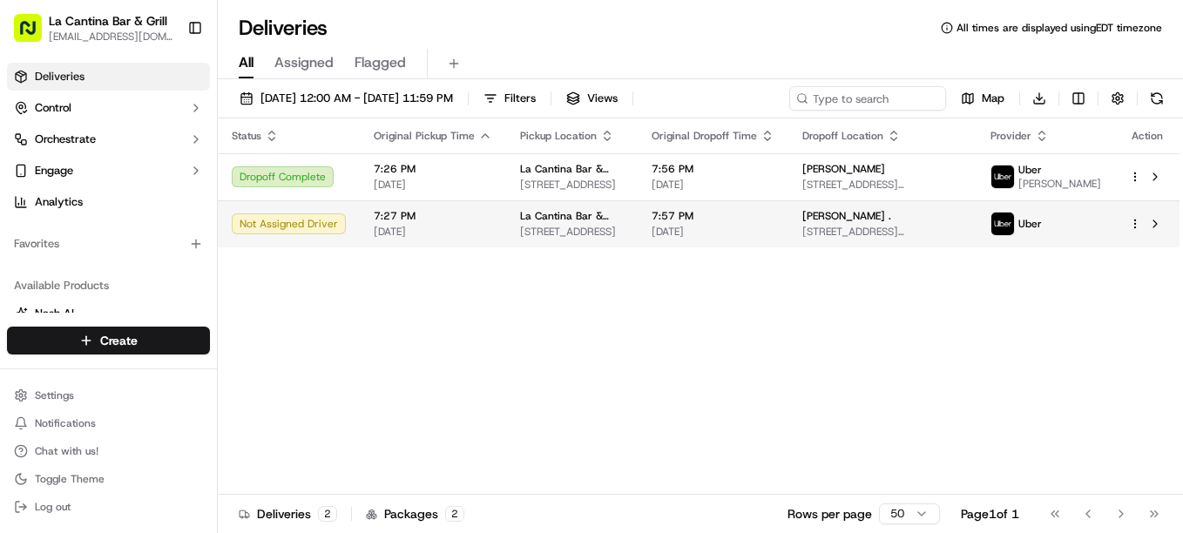
click at [1134, 226] on div at bounding box center [1147, 223] width 37 height 21
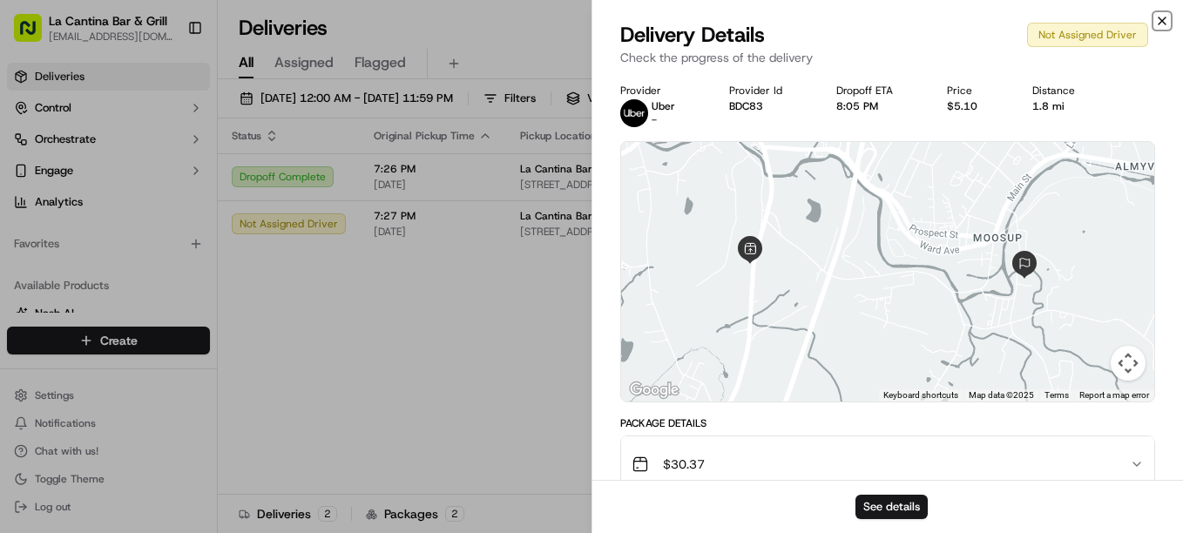
click at [1160, 20] on icon "button" at bounding box center [1162, 21] width 14 height 14
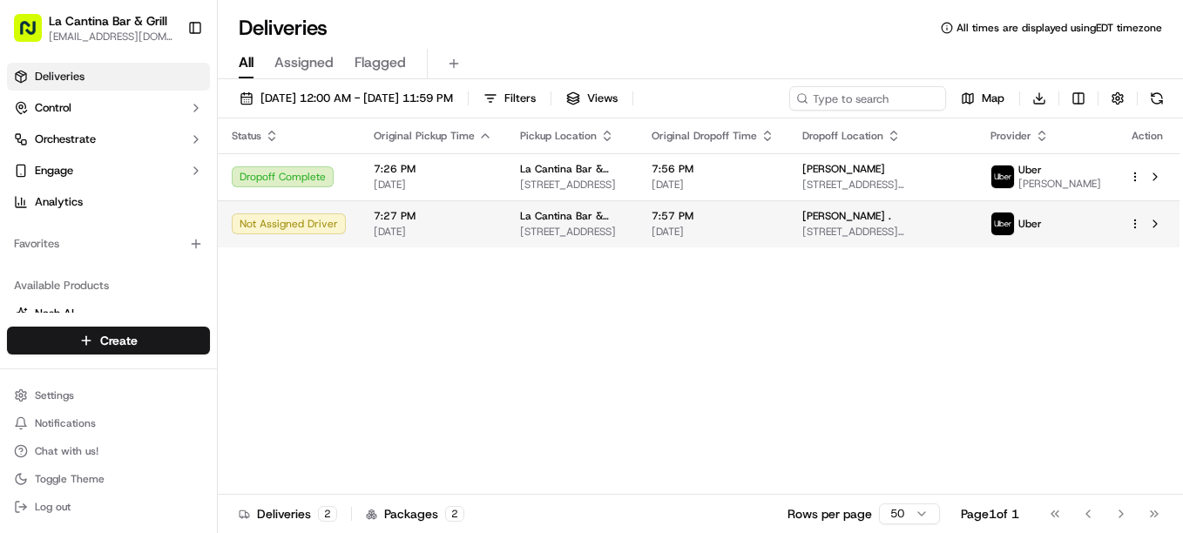
click at [1136, 230] on html "La Cantina Bar & Grill [EMAIL_ADDRESS][DOMAIN_NAME] Toggle Sidebar Deliveries C…" at bounding box center [591, 266] width 1183 height 533
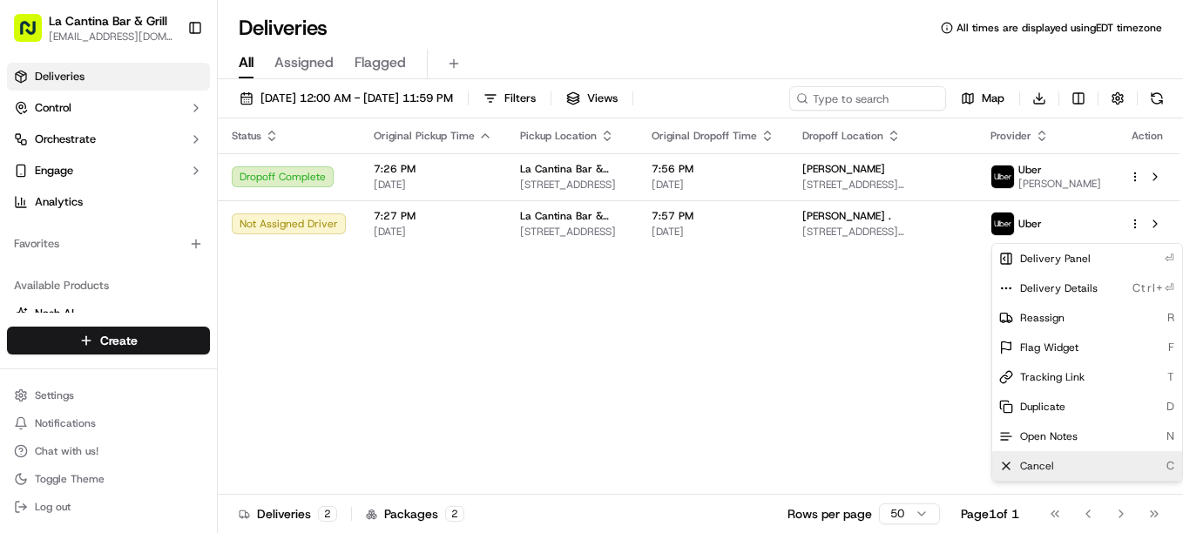
click at [1019, 463] on div "Cancel C" at bounding box center [1087, 466] width 190 height 30
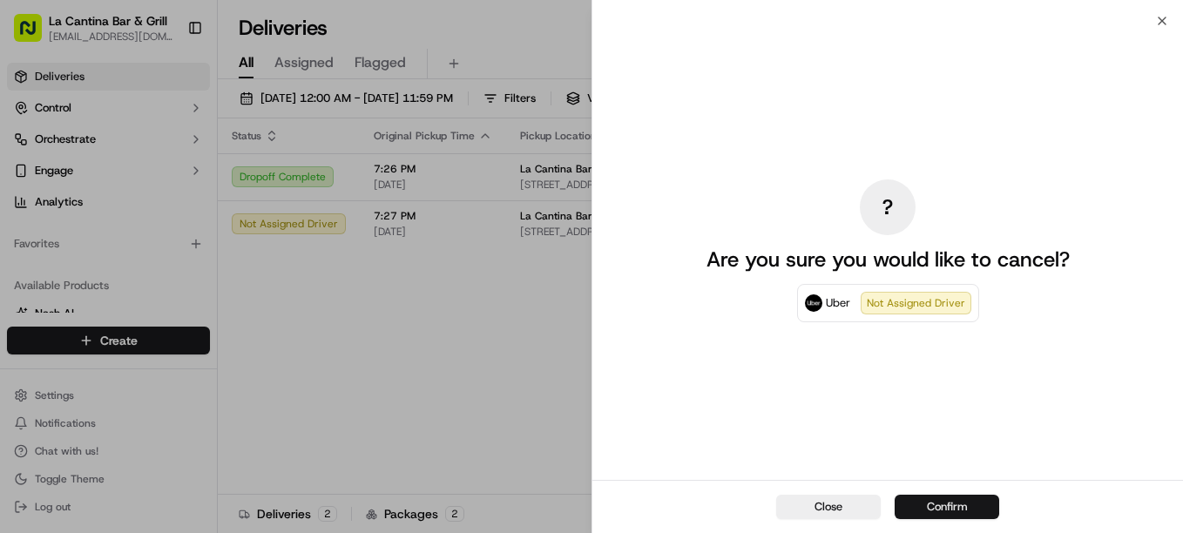
click at [936, 505] on button "Confirm" at bounding box center [947, 507] width 105 height 24
